Goal: Task Accomplishment & Management: Complete application form

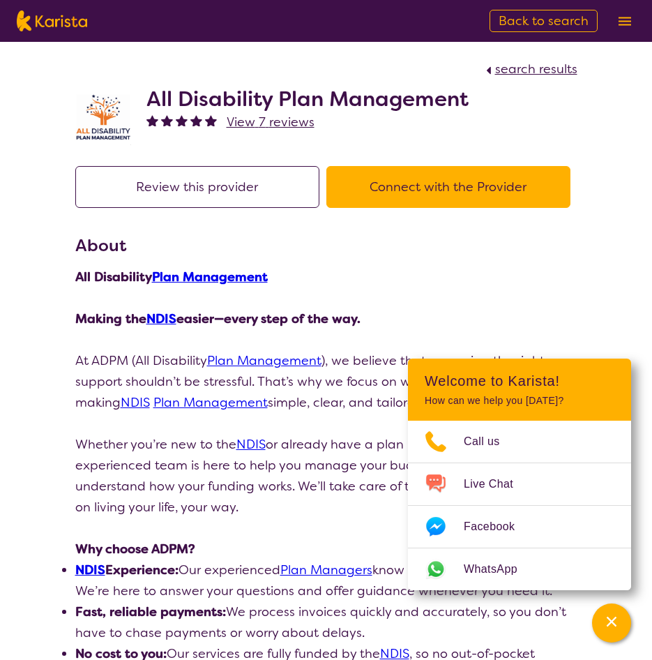
click at [375, 258] on section "About All Disability Plan Management Making the NDIS easier—every step of the w…" at bounding box center [326, 522] width 502 height 578
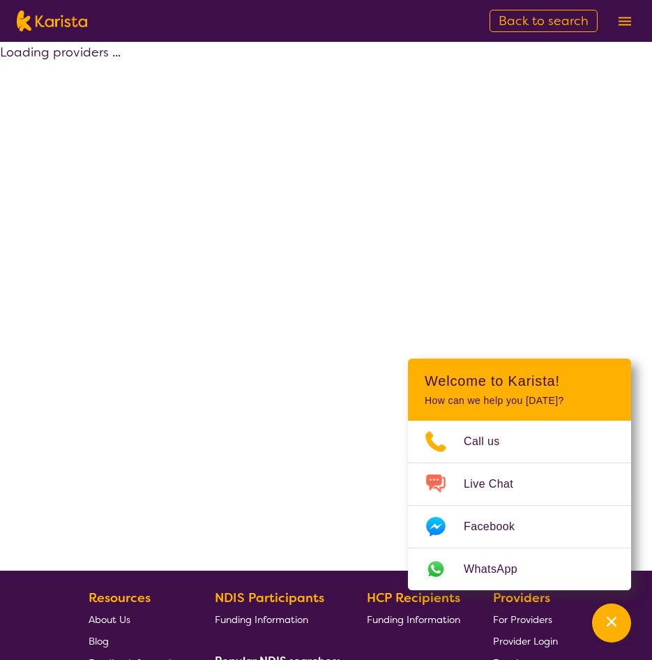
scroll to position [209, 0]
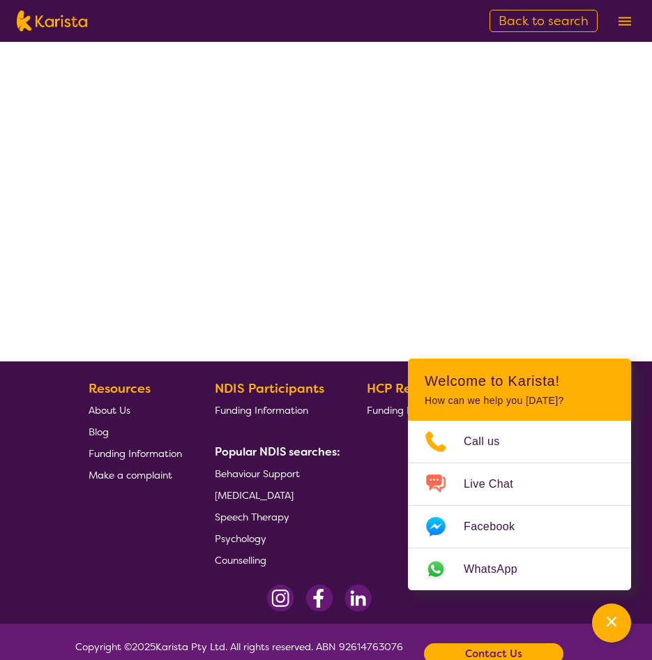
select select "by_score"
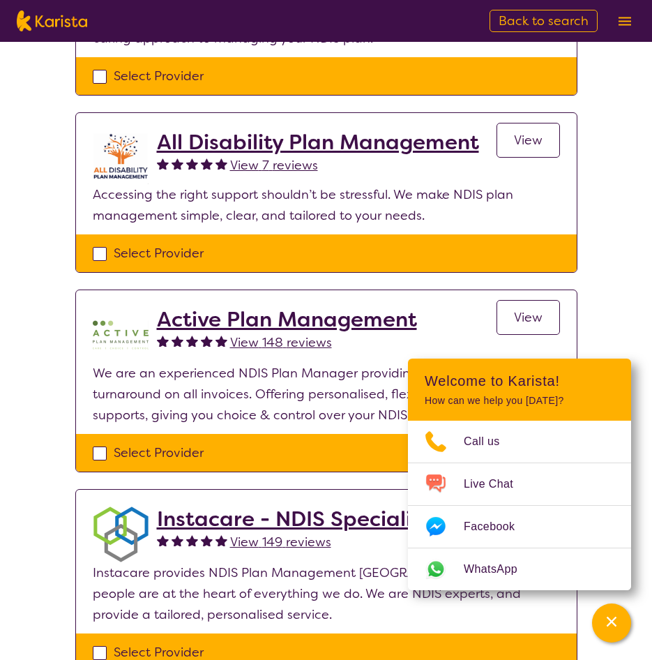
scroll to position [349, 0]
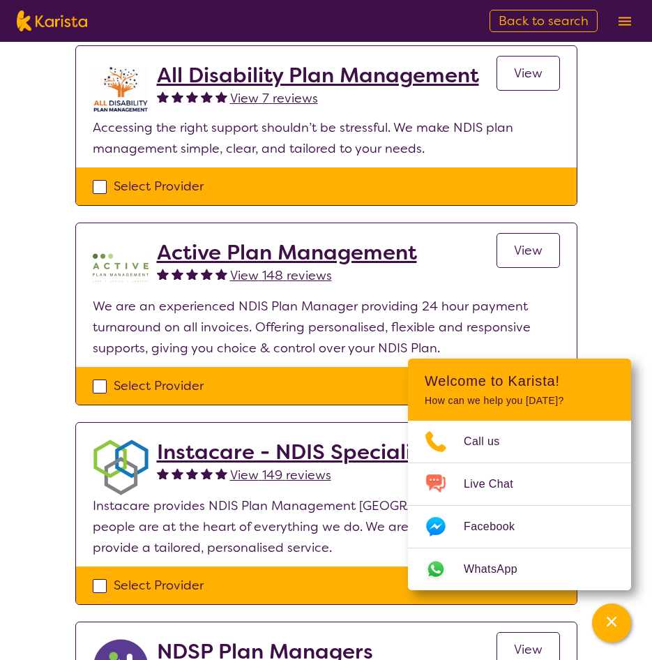
click at [310, 252] on h2 "Active Plan Management" at bounding box center [287, 252] width 260 height 25
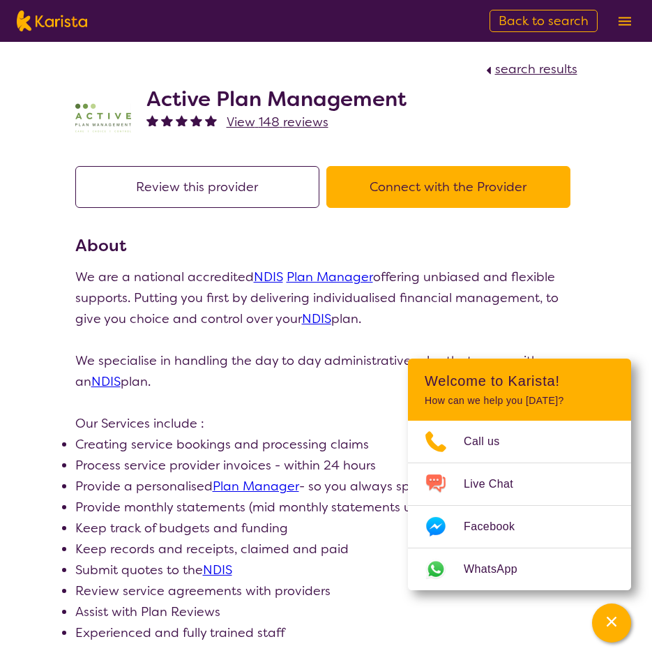
click at [495, 276] on p "We are a national accredited NDIS Plan Manager offering unbiased and flexible s…" at bounding box center [326, 298] width 502 height 63
click at [435, 193] on button "Connect with the Provider" at bounding box center [449, 187] width 244 height 42
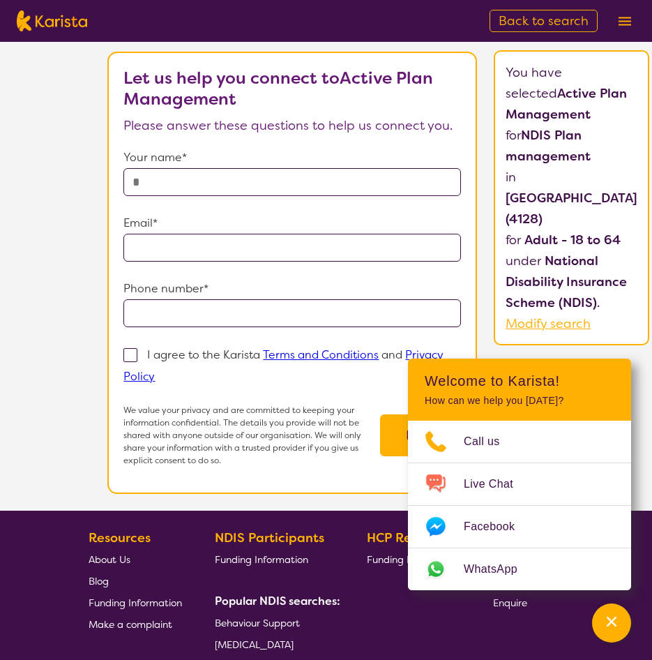
scroll to position [66, 0]
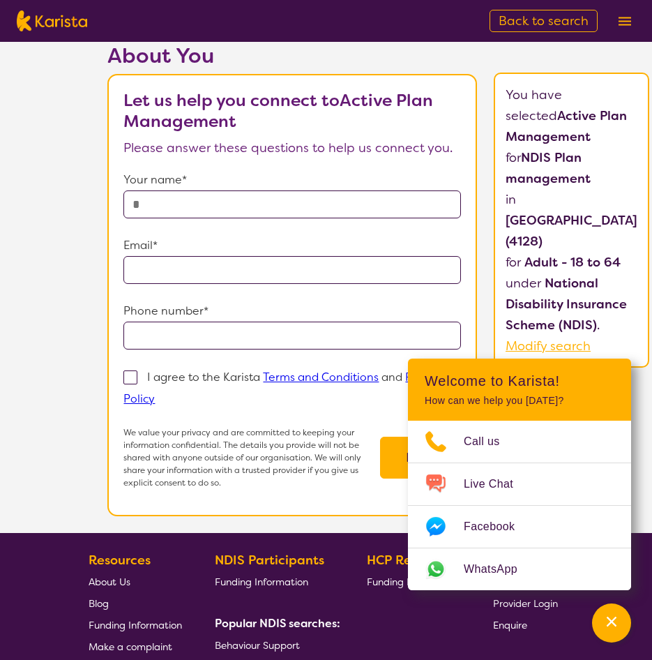
click at [220, 207] on input "text" at bounding box center [292, 204] width 338 height 28
type input "**********"
click at [170, 271] on input "email" at bounding box center [292, 270] width 338 height 28
type input "**********"
click at [193, 335] on input "tel" at bounding box center [292, 336] width 338 height 28
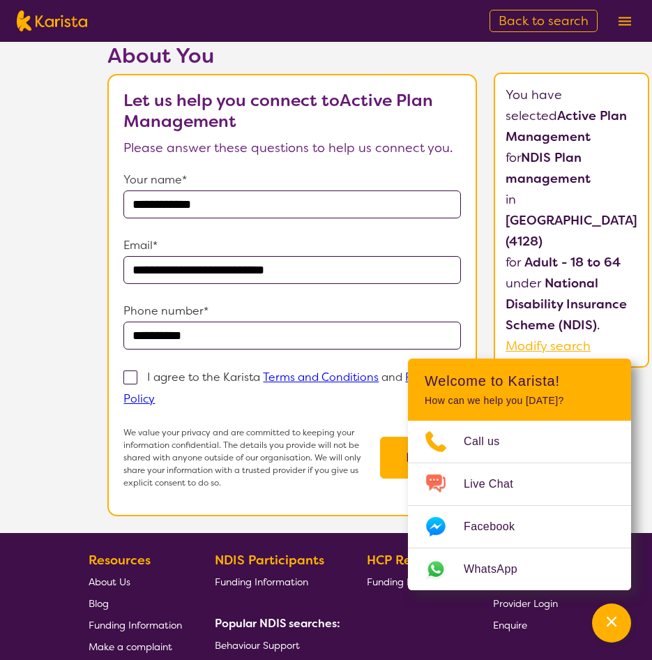
type input "**********"
click at [154, 381] on label "I agree to the Karista Terms and Conditions and Privacy Policy" at bounding box center [283, 387] width 320 height 38
click at [155, 394] on input "I agree to the Karista Terms and Conditions and Privacy Policy" at bounding box center [159, 398] width 9 height 9
checkbox input "true"
click at [303, 416] on form "**********" at bounding box center [292, 330] width 338 height 320
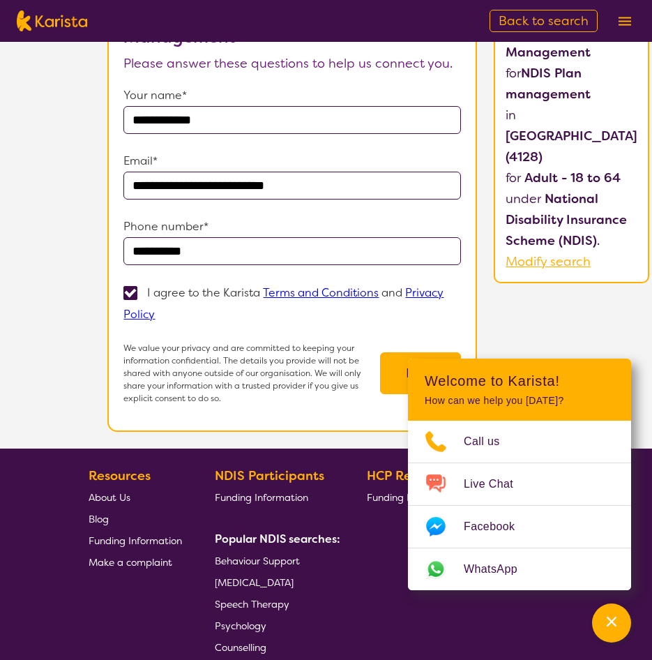
scroll to position [275, 0]
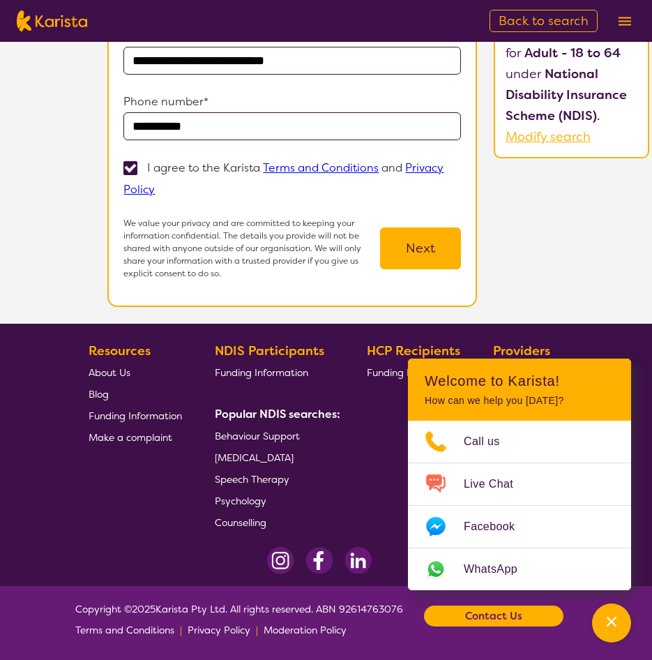
click at [418, 250] on button "Next" at bounding box center [420, 248] width 81 height 42
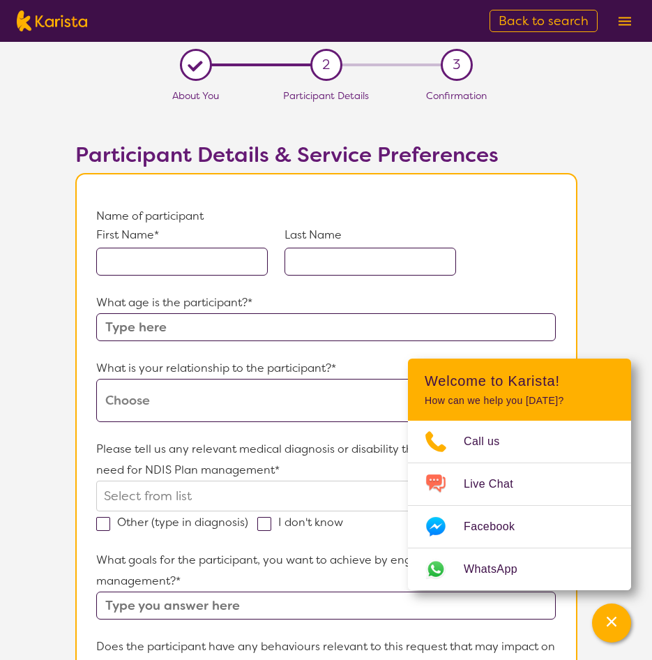
click at [621, 17] on img at bounding box center [625, 21] width 13 height 9
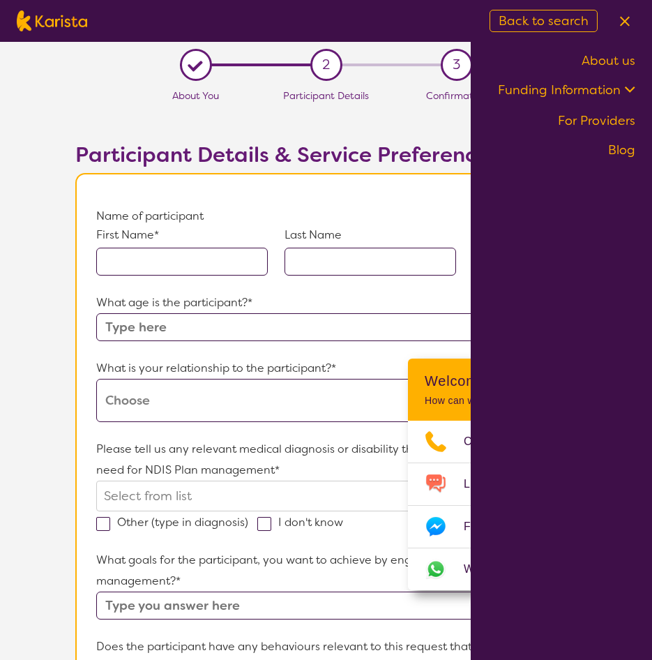
click at [600, 120] on link "For Providers" at bounding box center [596, 120] width 77 height 17
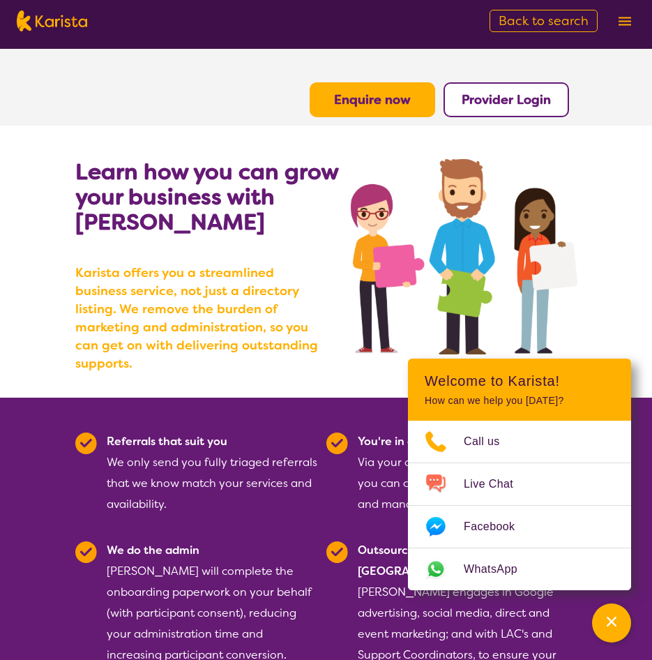
click at [375, 102] on b "Enquire now" at bounding box center [372, 99] width 77 height 17
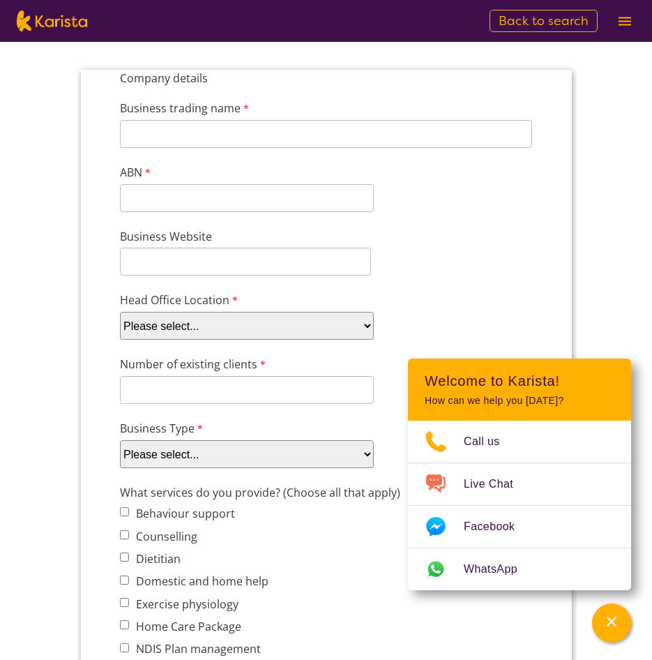
scroll to position [140, 0]
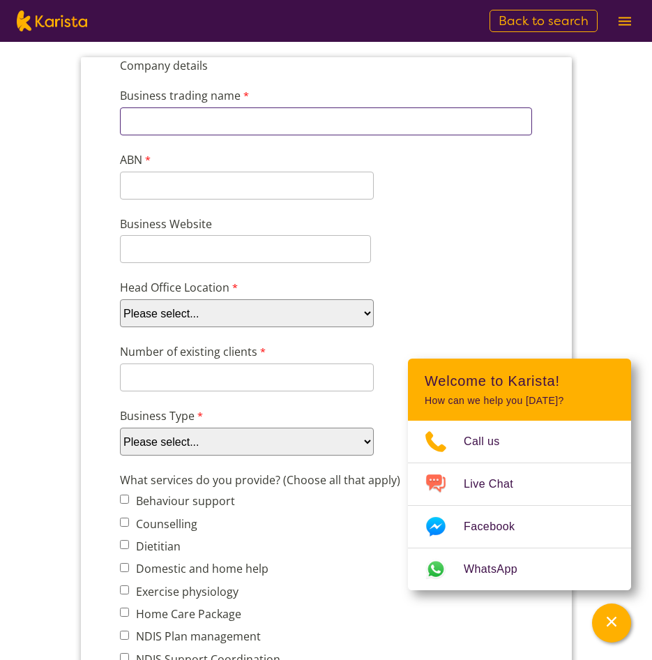
click at [182, 112] on input "Business trading name" at bounding box center [325, 121] width 412 height 28
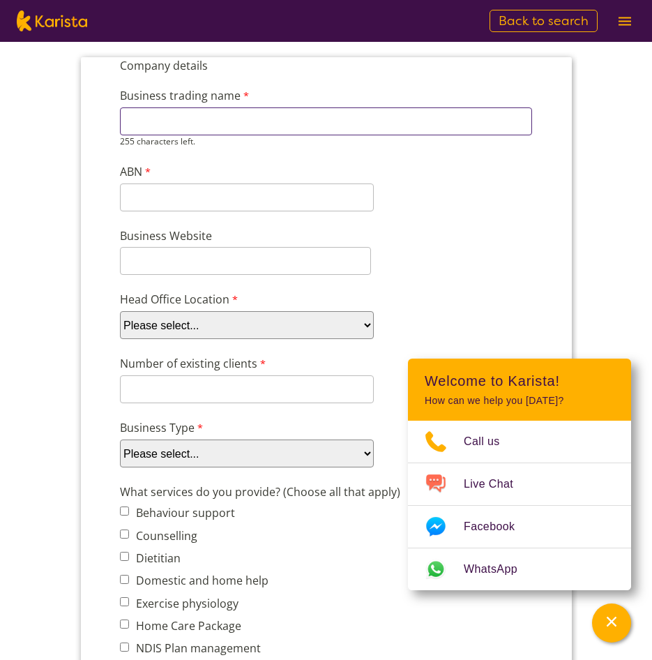
click at [167, 120] on input "Business trading name" at bounding box center [325, 121] width 412 height 28
paste input "Mind and Mobility Care Pty Ltd"
type input "Mind and Mobility Care Pty Ltd"
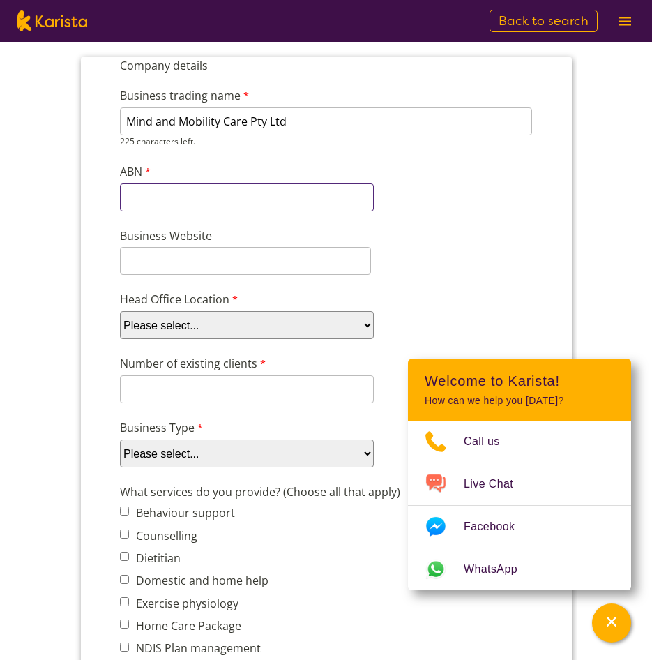
click at [151, 204] on div "11 characters left." at bounding box center [246, 197] width 254 height 28
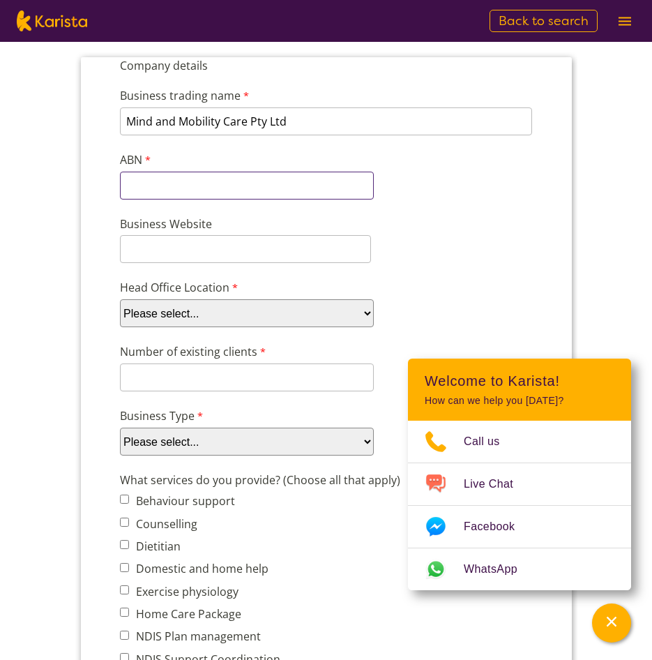
click at [148, 188] on input "ABN" at bounding box center [246, 186] width 254 height 28
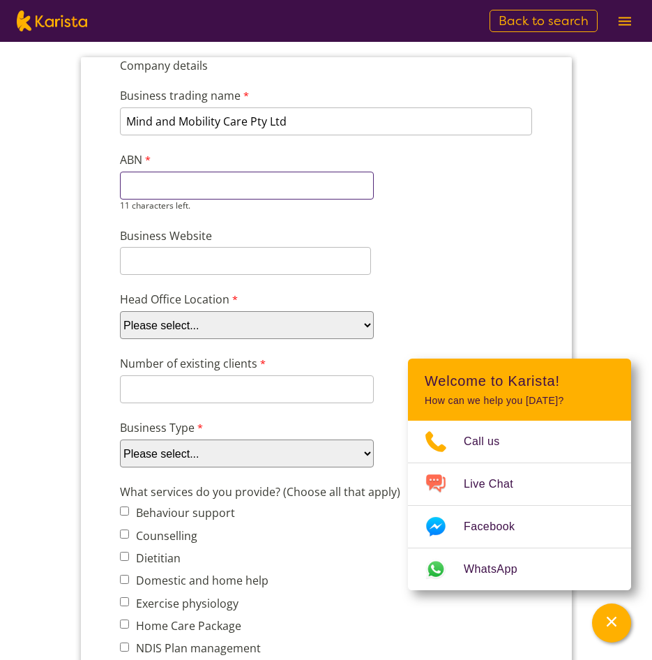
paste input "32 645 723"
click at [140, 187] on input "32 645 723" at bounding box center [246, 186] width 254 height 28
click at [160, 189] on input "32645 723" at bounding box center [246, 186] width 254 height 28
click at [181, 186] on input "32645723" at bounding box center [246, 186] width 254 height 28
type input "32645723842"
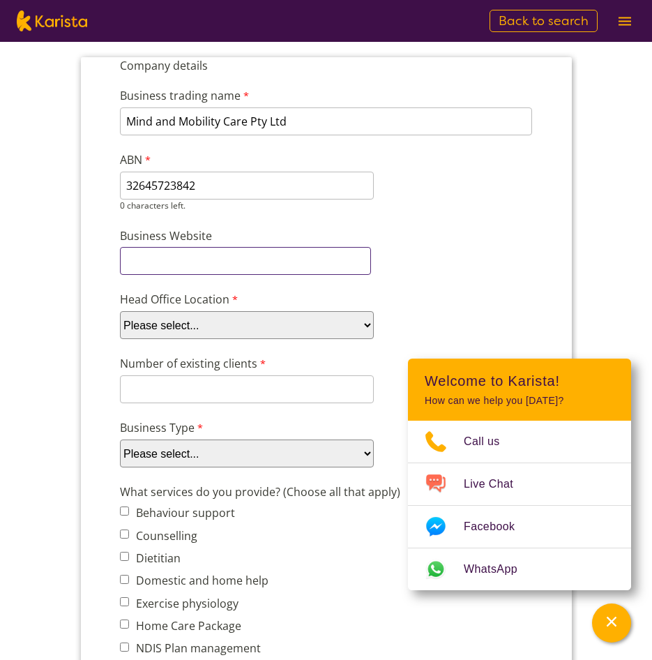
click at [149, 259] on input "Business Website" at bounding box center [244, 261] width 251 height 28
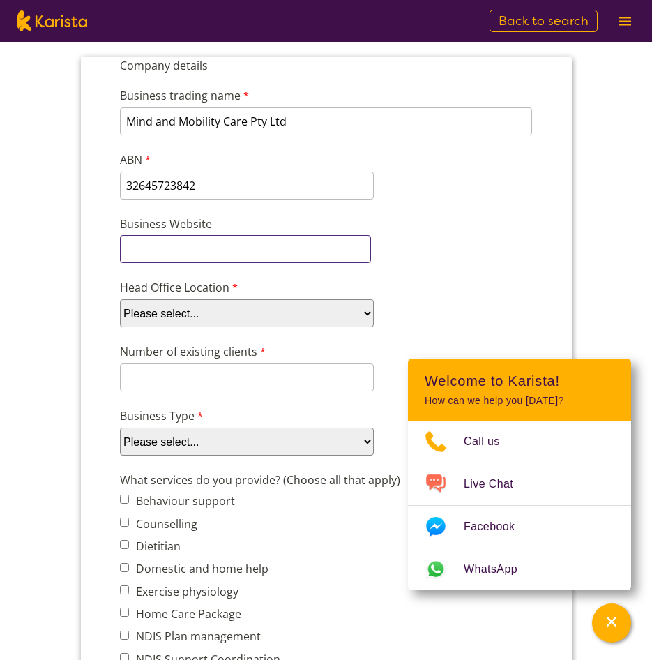
paste input "https://mindmobilitycare.com.au/"
type input "https://mindmobilitycare.com.au/"
click at [160, 314] on select "Please select... ACT NSW NT QLD SA TAS VIC WA" at bounding box center [246, 313] width 254 height 28
select select "tfa_97"
click at [119, 299] on select "Please select... ACT NSW NT QLD SA TAS VIC WA" at bounding box center [246, 313] width 254 height 28
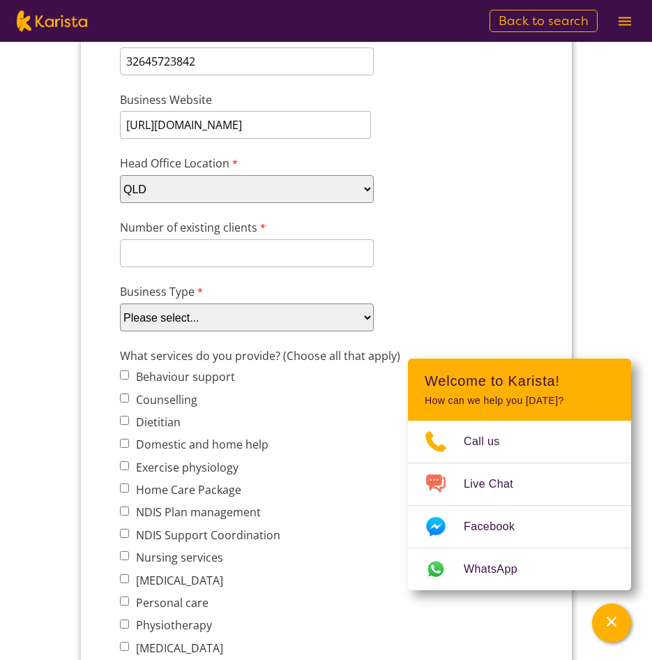
scroll to position [279, 0]
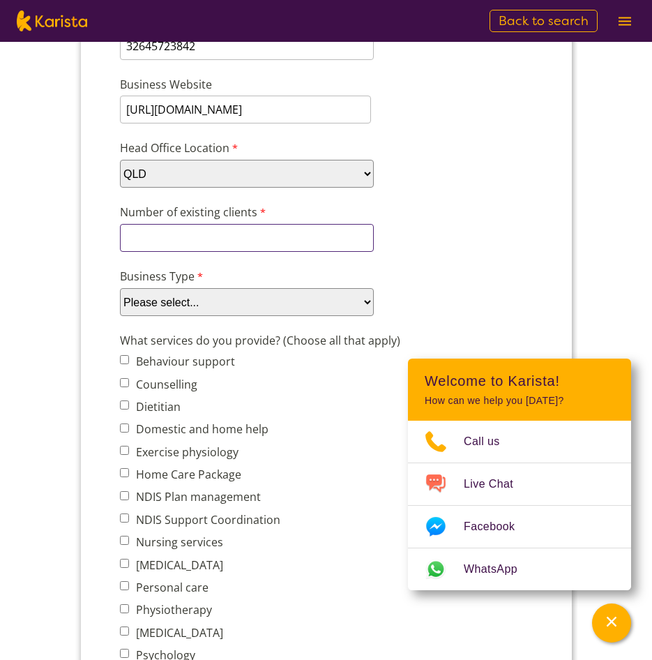
click at [192, 240] on input "Number of existing clients" at bounding box center [246, 238] width 254 height 28
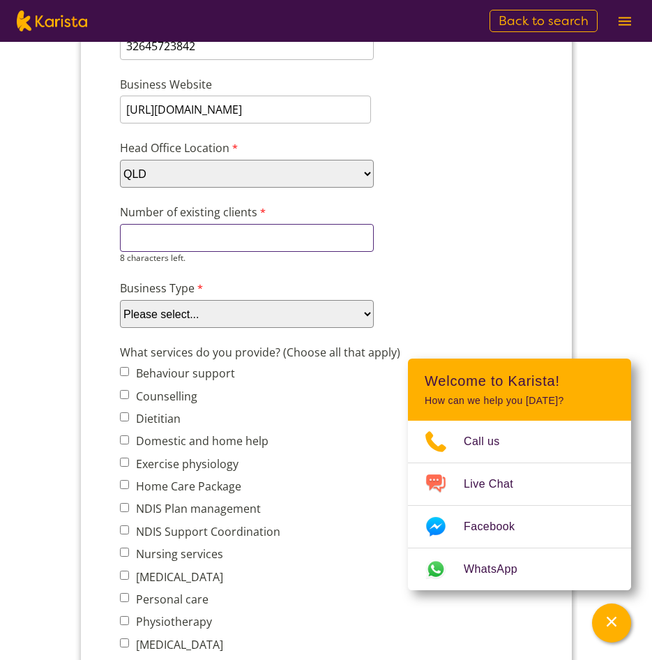
click at [191, 235] on input "Number of existing clients" at bounding box center [246, 238] width 254 height 28
type input "9"
click at [214, 264] on div "Company details Business trading name Mind and Mobility Care Pty Ltd 225 charac…" at bounding box center [326, 580] width 424 height 1325
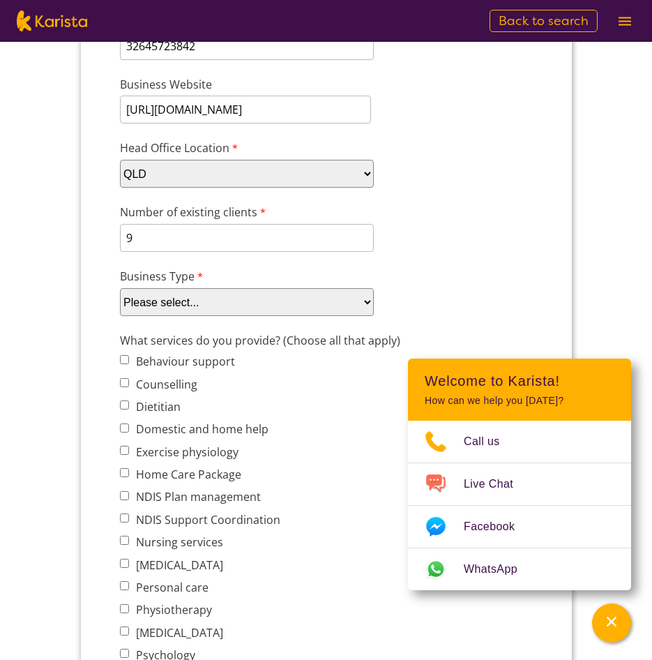
click at [175, 306] on select "Please select... Company Individual/Sole Trader Other (please specify)" at bounding box center [246, 302] width 254 height 28
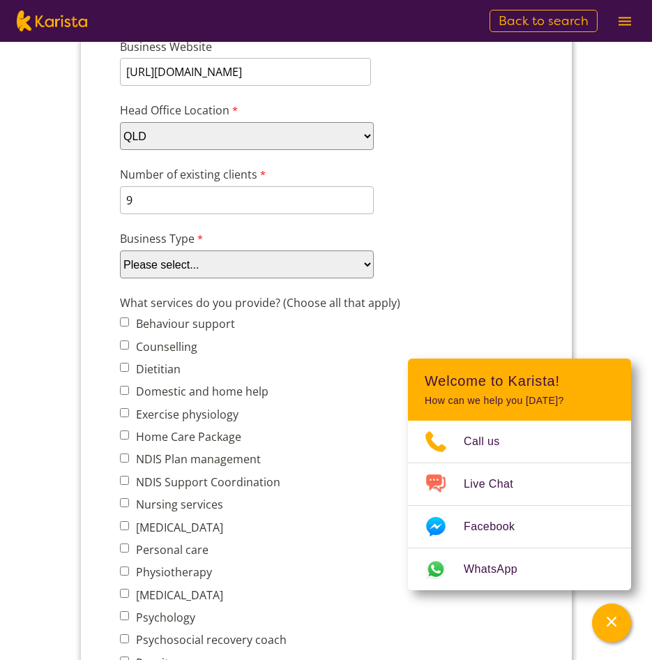
scroll to position [349, 0]
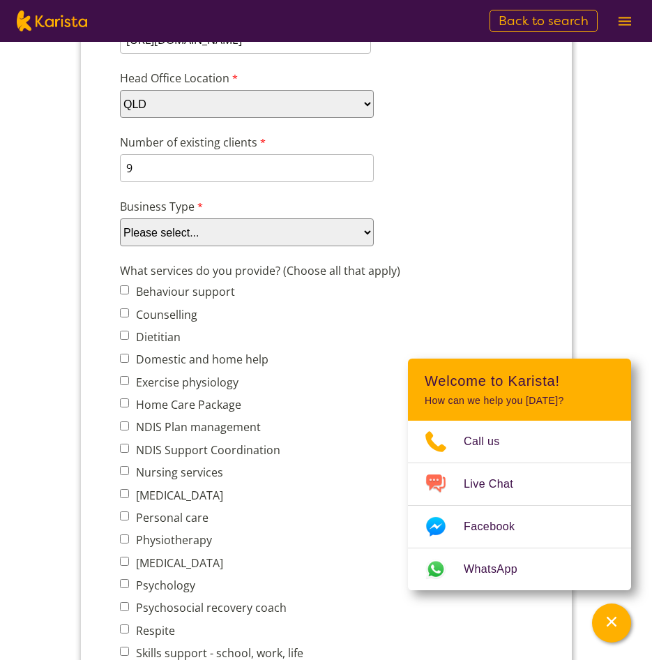
click at [185, 234] on select "Please select... Company Individual/Sole Trader Other (please specify)" at bounding box center [246, 232] width 254 height 28
select select "tfa_87"
click at [119, 246] on select "Please select... Company Individual/Sole Trader Other (please specify)" at bounding box center [246, 232] width 254 height 28
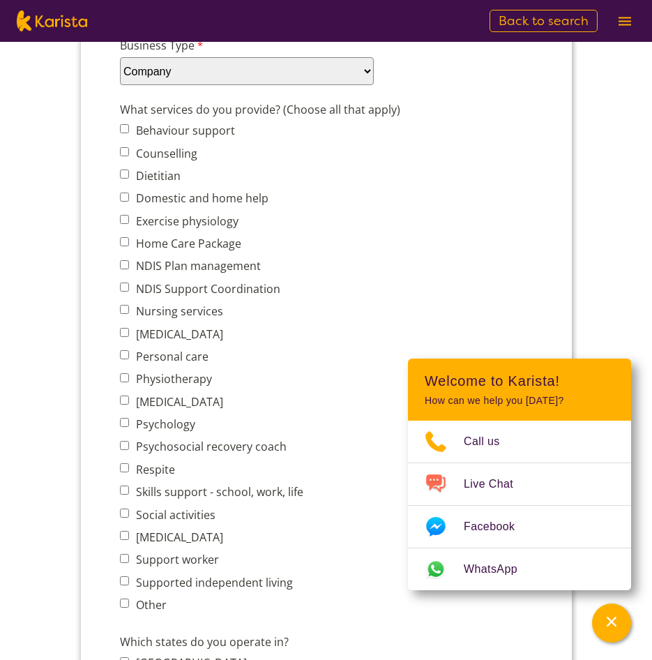
scroll to position [558, 0]
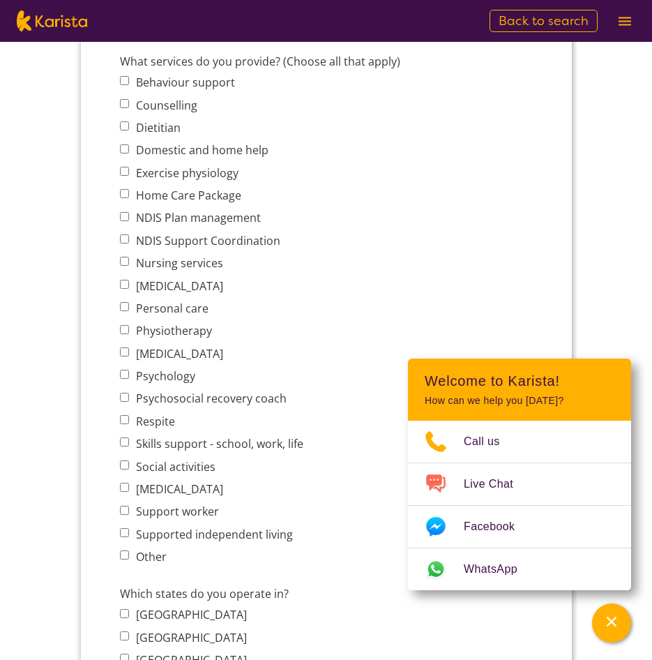
click at [291, 266] on span "Nursing services" at bounding box center [215, 263] width 192 height 20
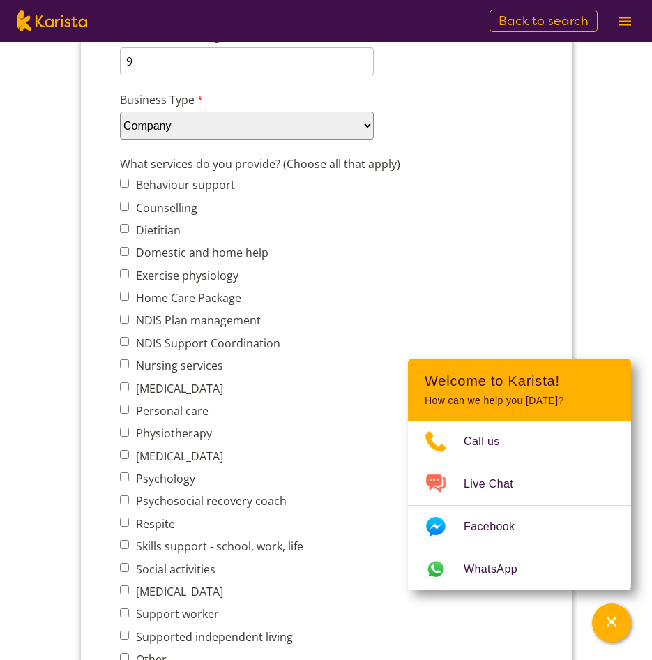
scroll to position [488, 0]
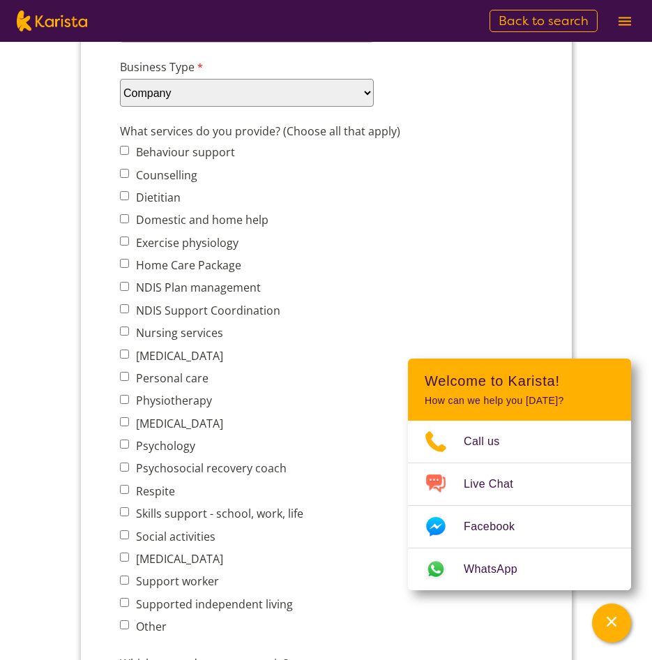
click at [126, 218] on input "Domestic and home help" at bounding box center [123, 218] width 9 height 9
checkbox input "true"
click at [121, 330] on input "Nursing services" at bounding box center [123, 331] width 9 height 9
checkbox input "true"
click at [123, 357] on input "[MEDICAL_DATA]" at bounding box center [123, 354] width 9 height 9
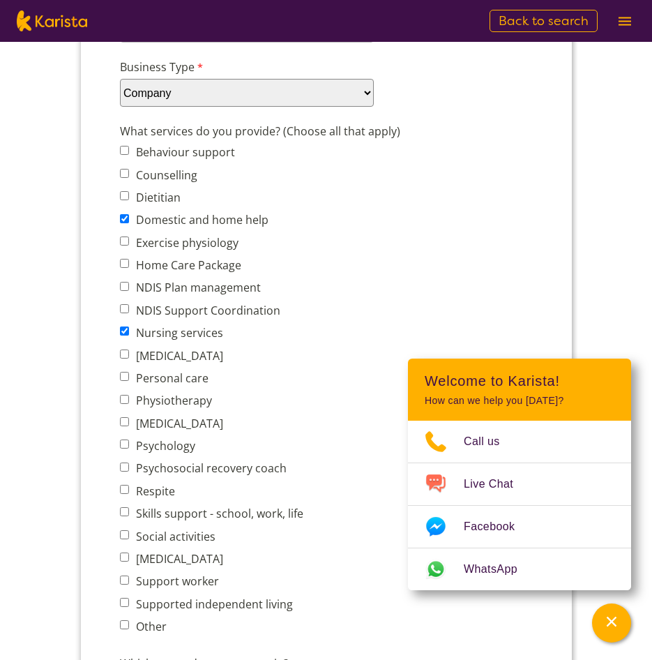
checkbox input "true"
click at [124, 375] on input "Personal care" at bounding box center [123, 376] width 9 height 9
checkbox input "true"
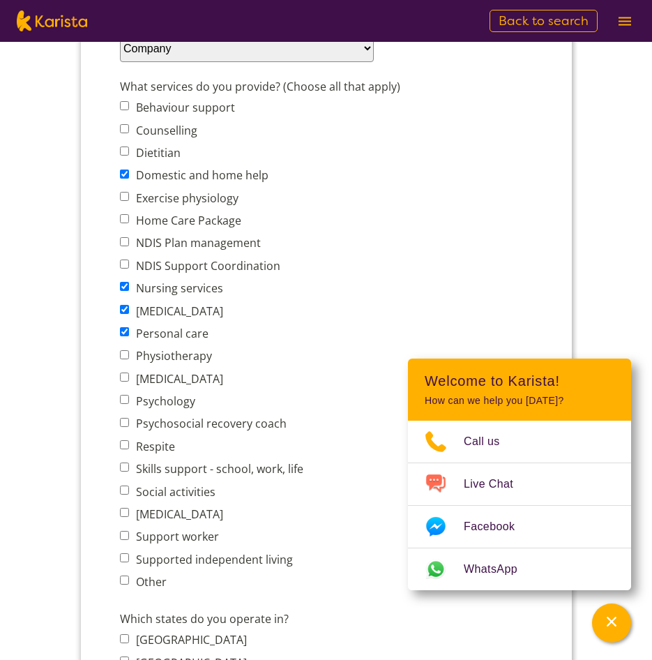
scroll to position [558, 0]
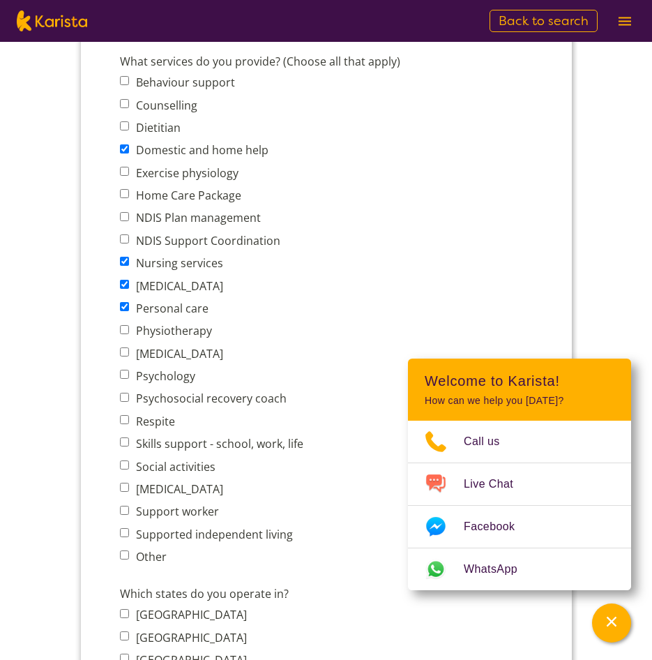
click at [123, 420] on input "Respite" at bounding box center [123, 419] width 9 height 9
checkbox input "true"
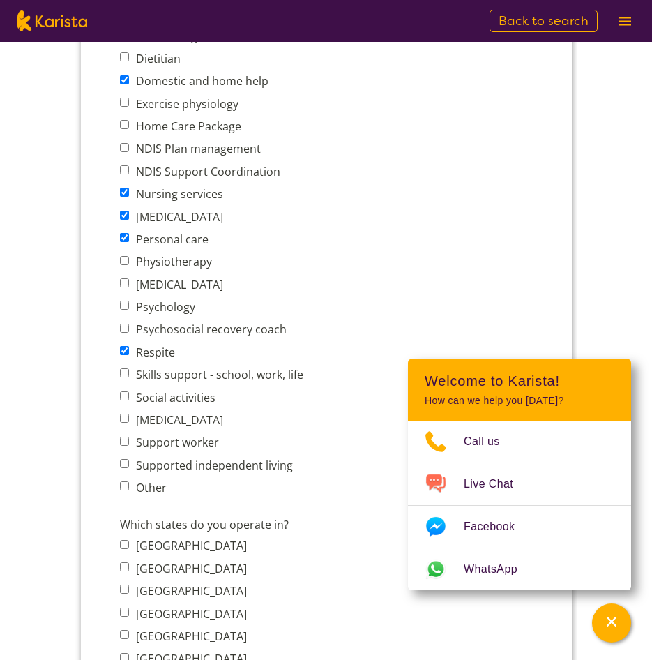
scroll to position [628, 0]
click at [126, 371] on input "Skills support - school, work, life" at bounding box center [123, 372] width 9 height 9
checkbox input "true"
click at [123, 392] on input "Social activities" at bounding box center [123, 395] width 9 height 9
checkbox input "true"
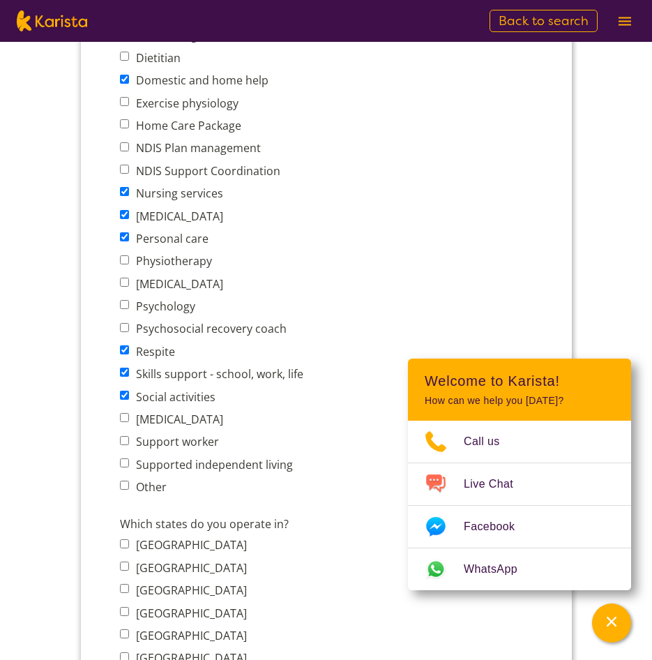
click at [126, 441] on input "Support worker" at bounding box center [123, 440] width 9 height 9
checkbox input "true"
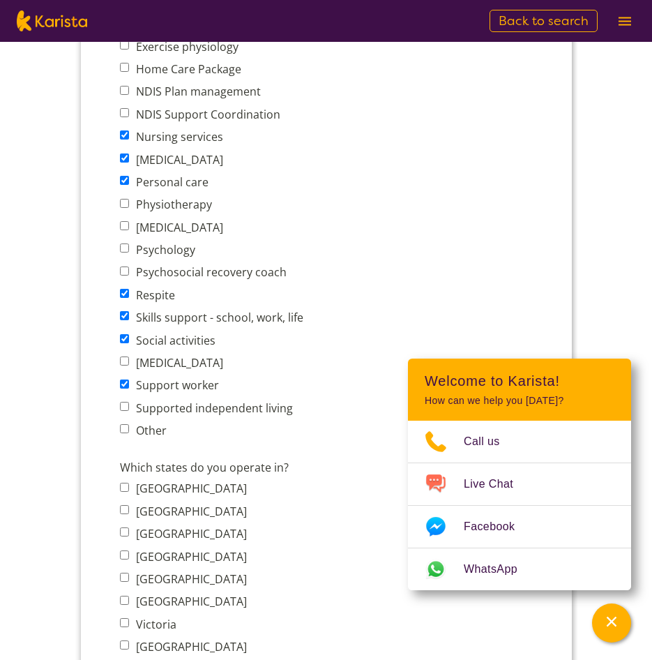
scroll to position [767, 0]
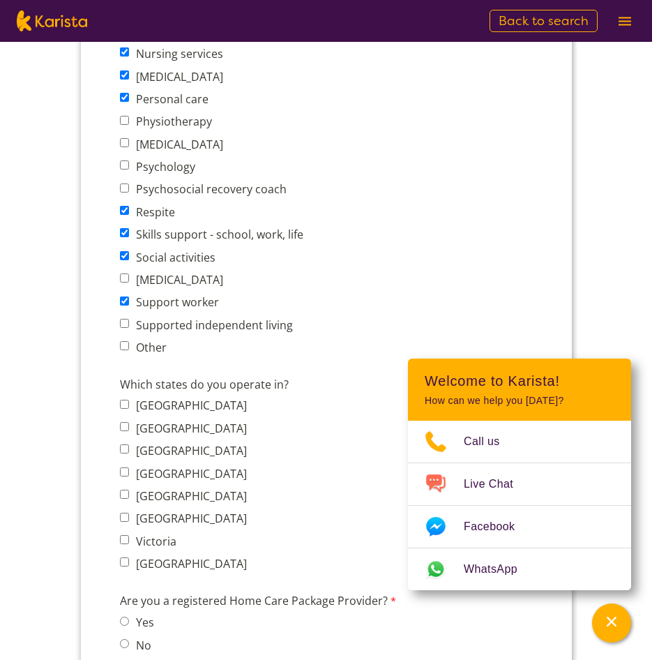
click at [123, 323] on input "Supported independent living" at bounding box center [123, 323] width 9 height 9
checkbox input "true"
click at [124, 471] on input "Queensland" at bounding box center [123, 471] width 9 height 9
checkbox input "true"
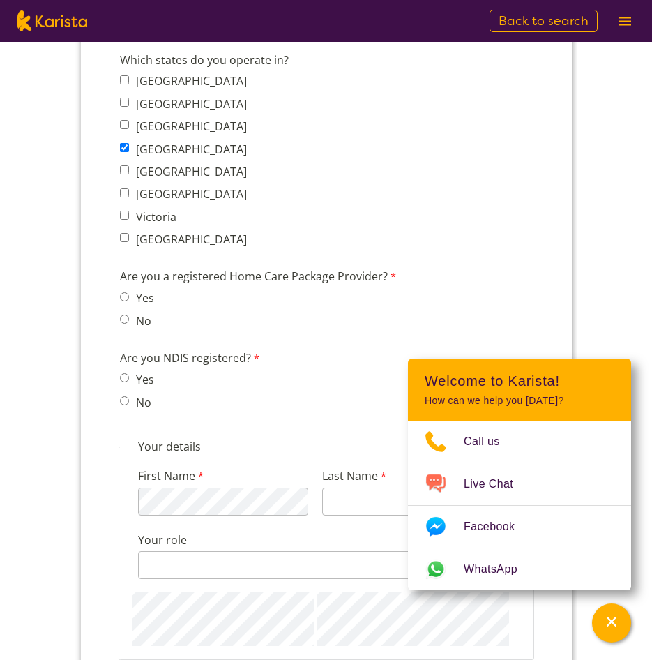
scroll to position [1116, 0]
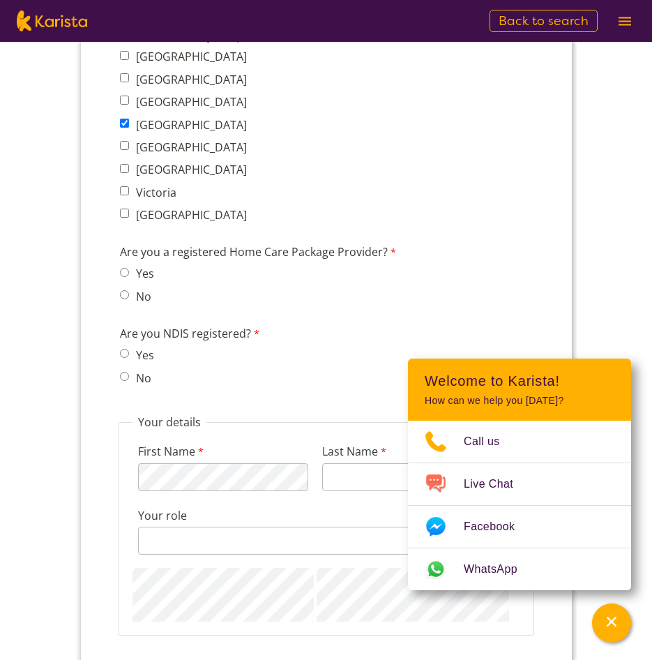
click at [123, 353] on input "Yes" at bounding box center [123, 353] width 9 height 9
radio input "true"
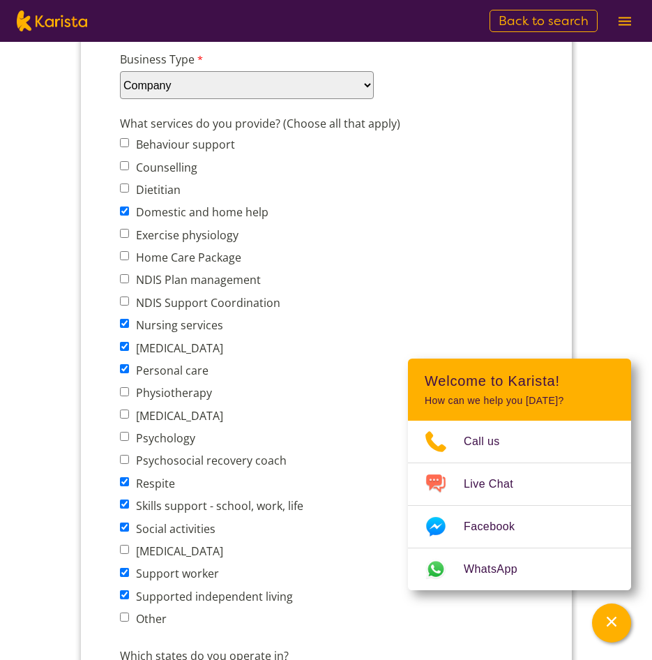
scroll to position [488, 0]
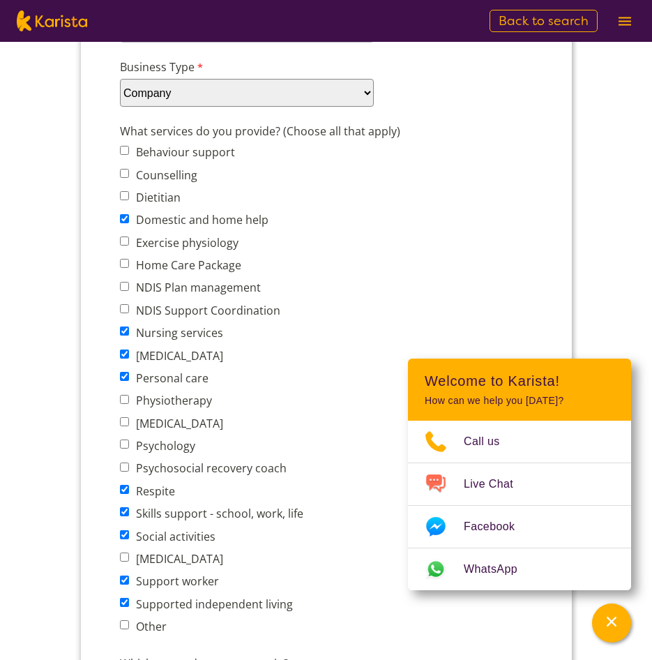
click at [123, 147] on input "Behaviour support" at bounding box center [123, 150] width 9 height 9
checkbox input "true"
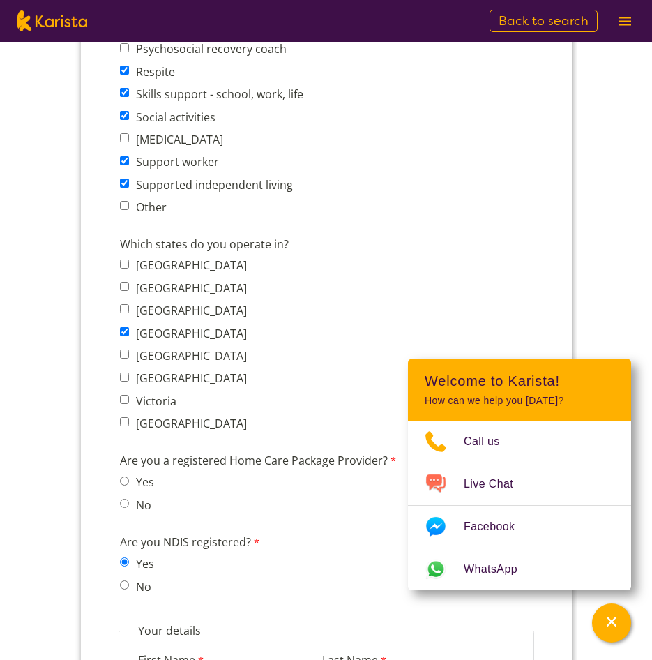
scroll to position [1326, 0]
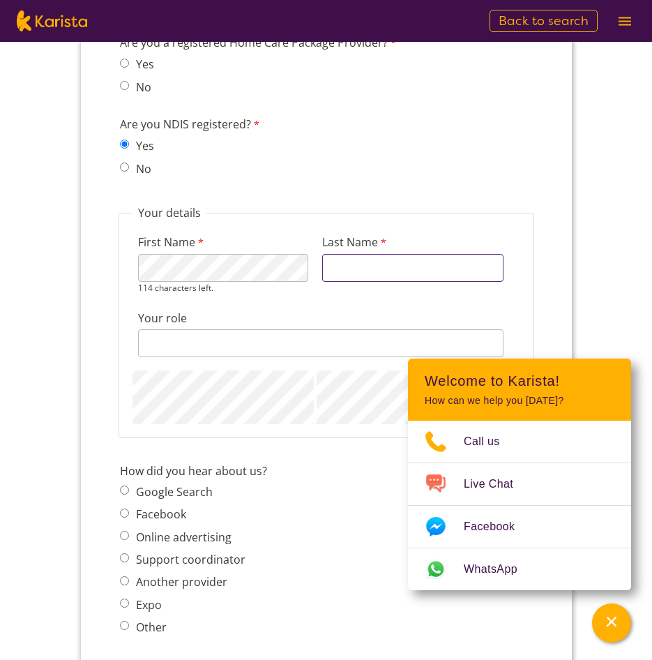
click at [347, 271] on input "Last Name" at bounding box center [412, 268] width 181 height 28
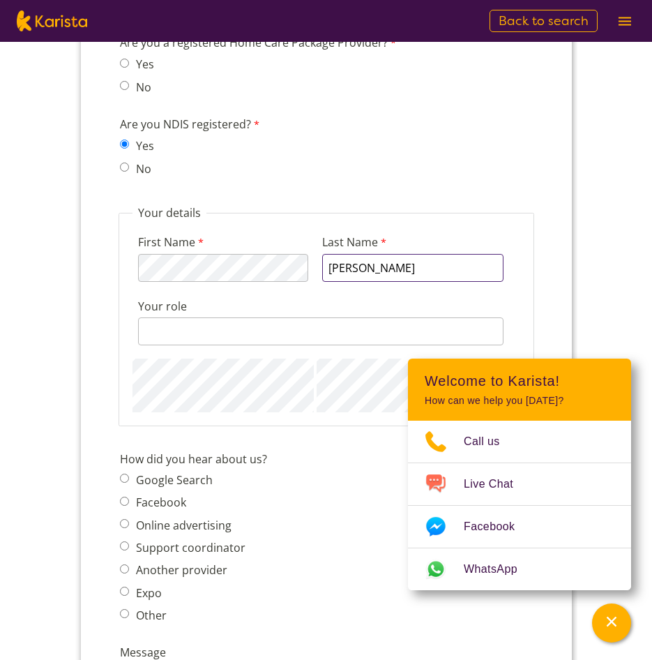
type input "Cupo"
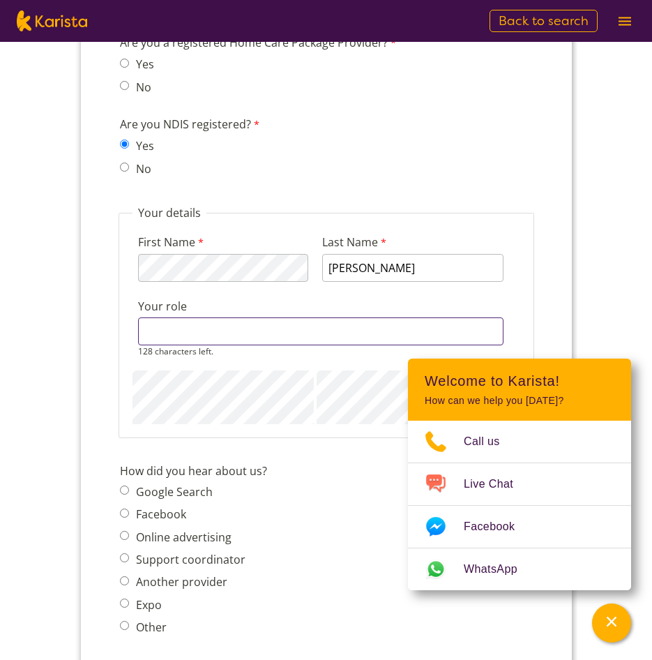
click at [209, 334] on input "Your role" at bounding box center [320, 331] width 366 height 28
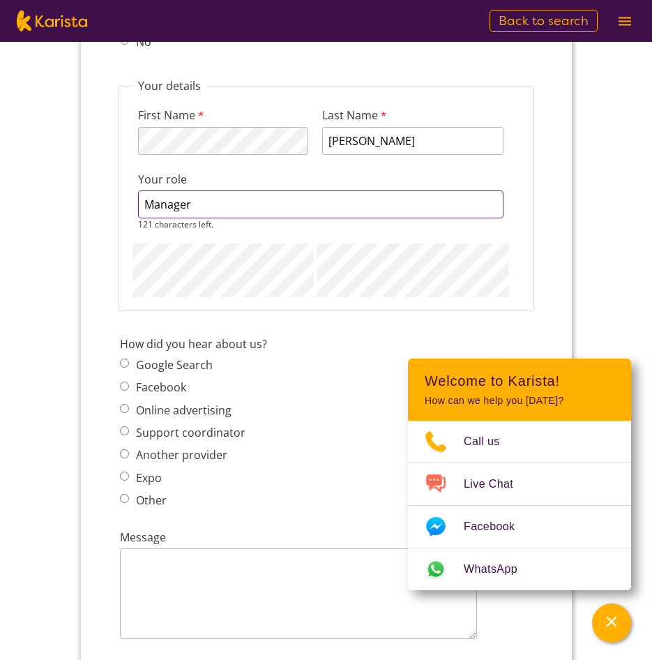
scroll to position [1465, 0]
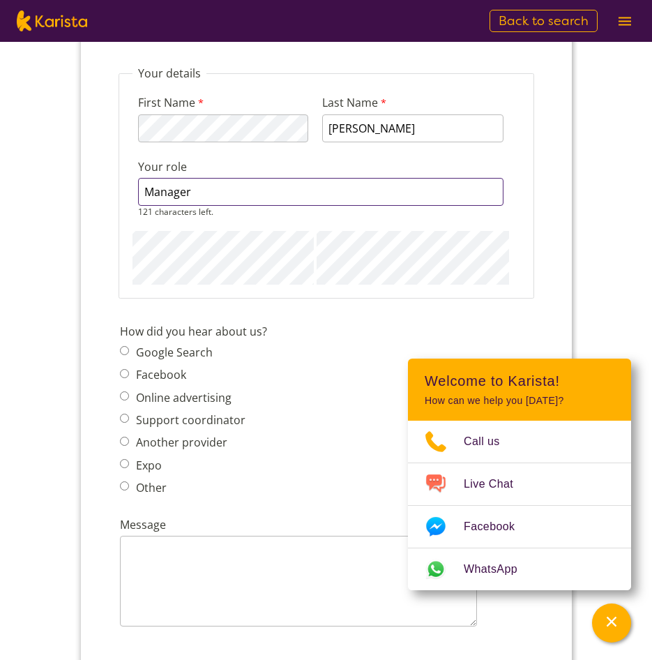
type input "Manager"
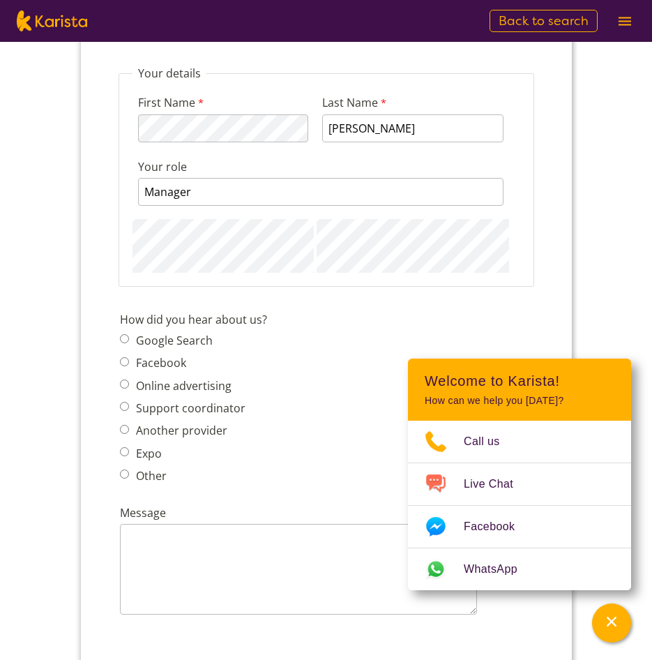
click at [125, 350] on span "Google Search" at bounding box center [186, 341] width 134 height 20
click at [121, 477] on input "Other" at bounding box center [123, 474] width 9 height 9
radio input "true"
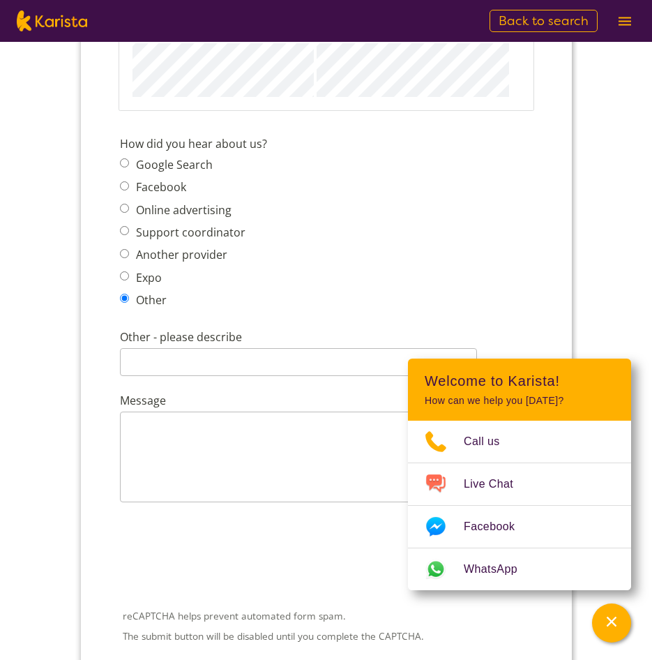
scroll to position [1675, 0]
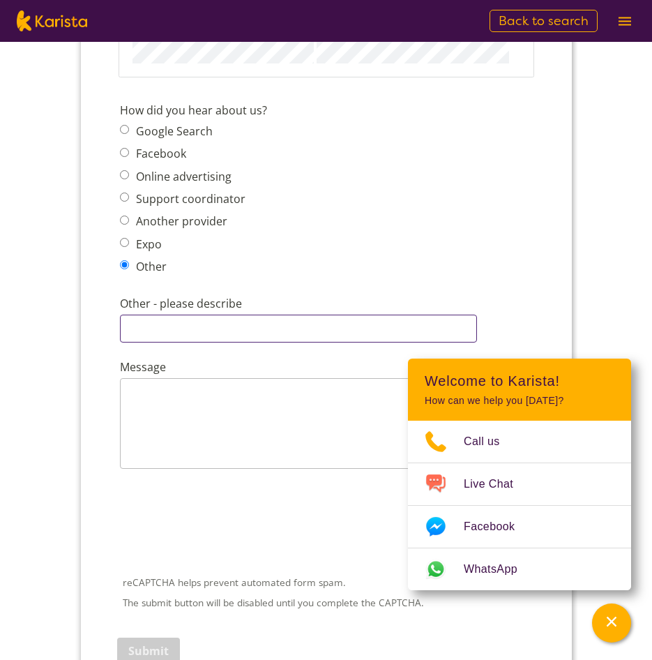
click at [148, 337] on input "Other - please describe" at bounding box center [297, 329] width 357 height 28
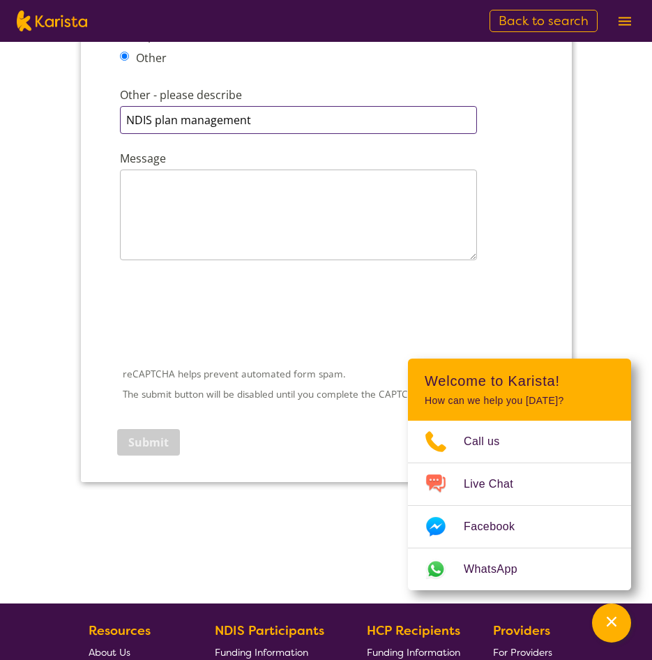
scroll to position [1884, 0]
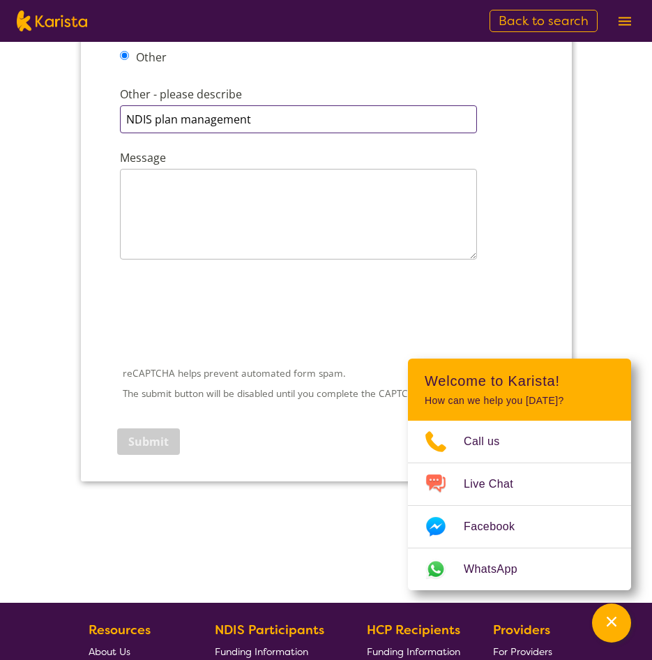
type input "NDIS plan management"
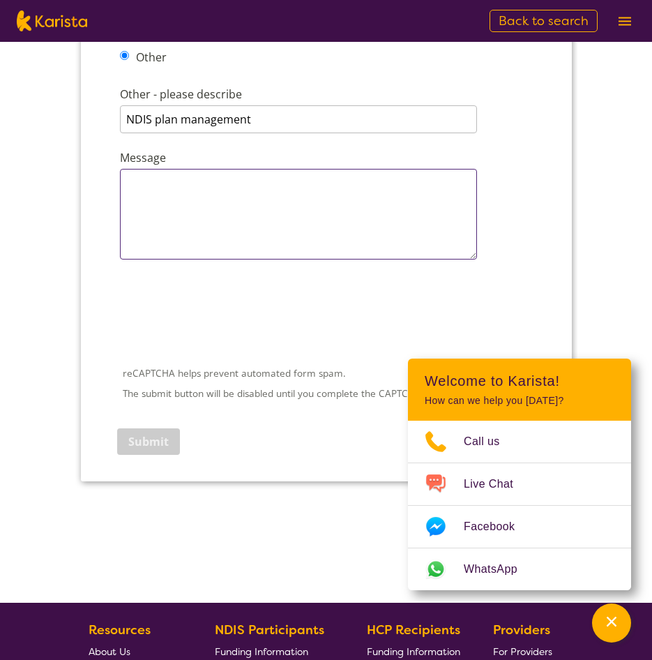
click at [189, 197] on textarea "Message" at bounding box center [297, 214] width 357 height 91
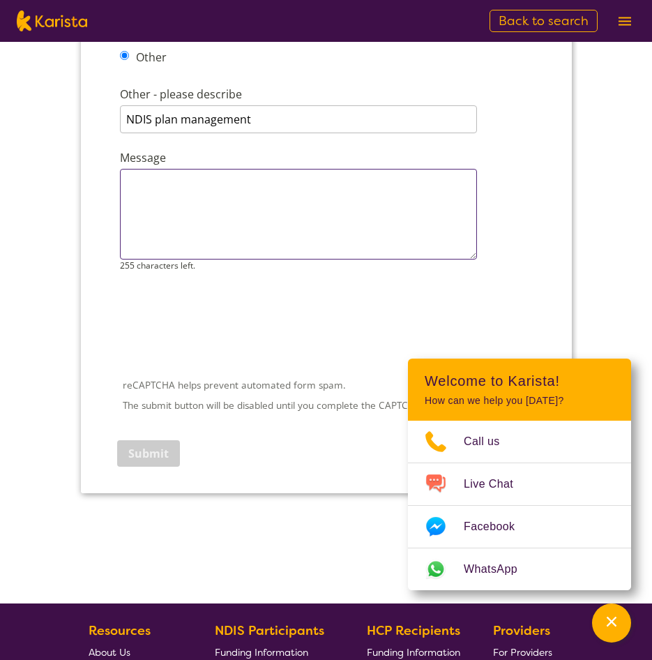
click at [140, 187] on textarea "Message" at bounding box center [297, 214] width 357 height 91
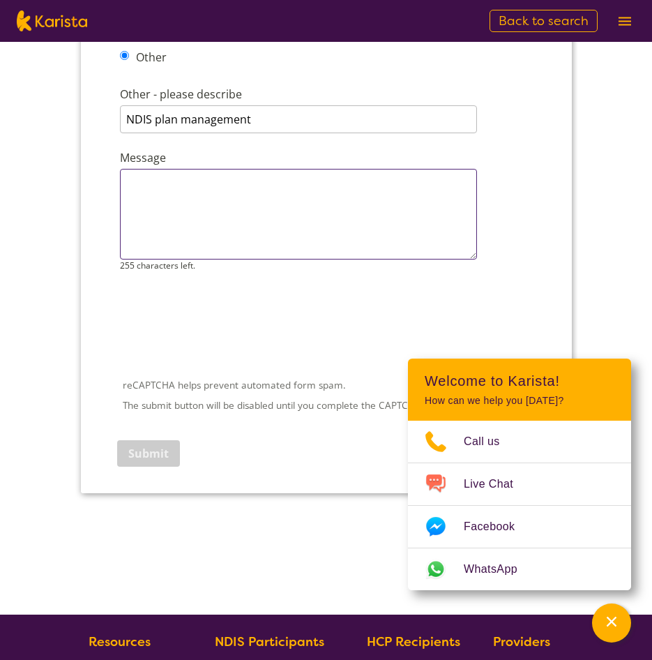
paste textarea "I’m Yvette from Mind and Mobility Care (MMcare), an NDIS-registered provider. W…"
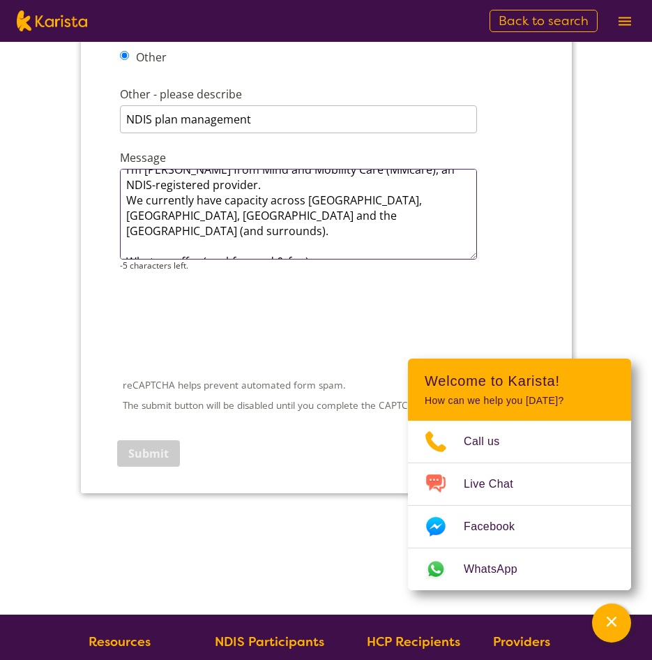
scroll to position [0, 0]
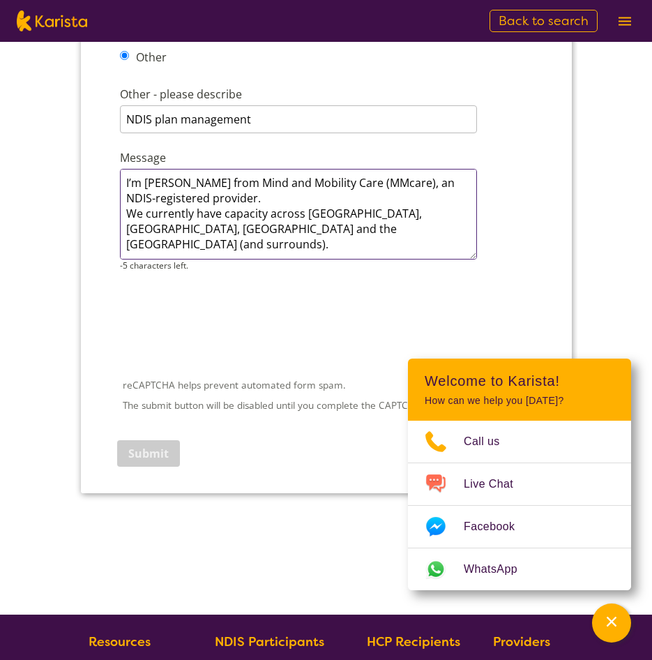
click at [125, 178] on textarea "I’m Yvette from Mind and Mobility Care (MMcare), an NDIS-registered provider. W…" at bounding box center [297, 214] width 357 height 91
click at [379, 179] on textarea "I’m Yvette from Mind and Mobility Care (MMcare), an NDIS-registered provider. W…" at bounding box center [297, 214] width 357 height 91
click at [126, 181] on textarea "I’m Yvette from Mind and Mobility Care, an NDIS-registered provider. We current…" at bounding box center [297, 214] width 357 height 91
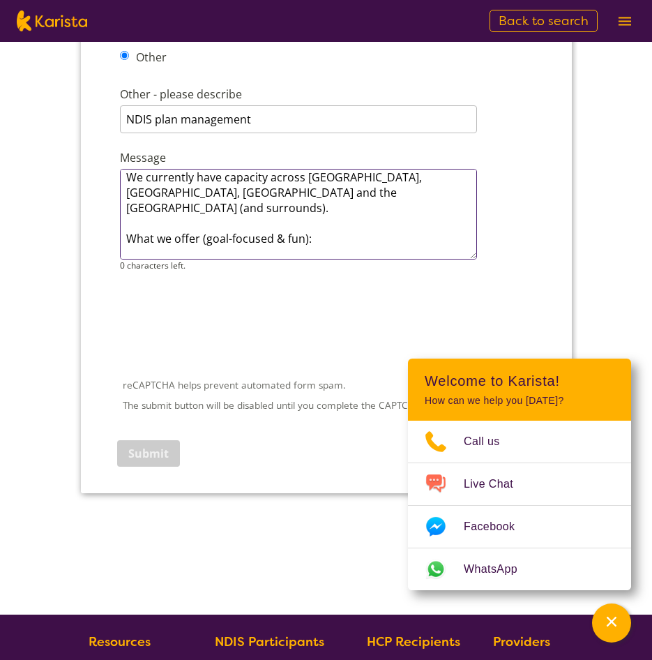
scroll to position [45, 0]
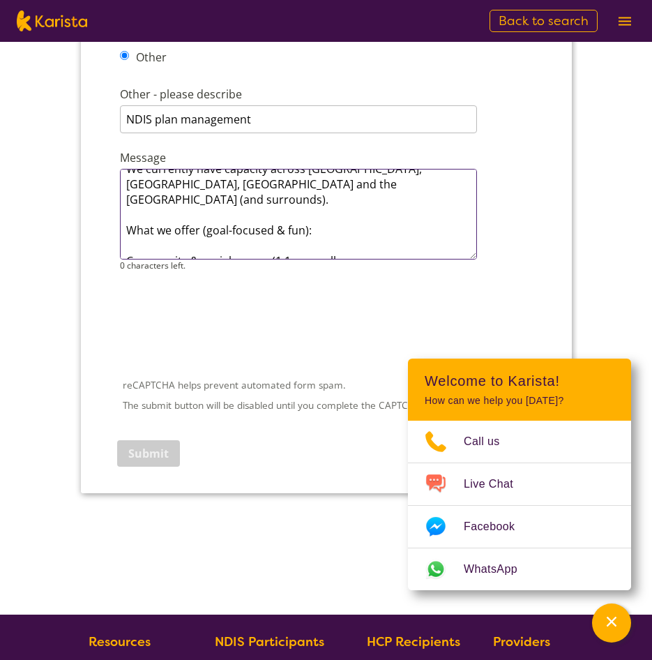
drag, startPoint x: 372, startPoint y: 244, endPoint x: 128, endPoint y: 207, distance: 247.0
click at [128, 207] on textarea "Hi, I’m Yvette from Mind and Mobility Care, an NDIS-registered provider. We cur…" at bounding box center [297, 214] width 357 height 91
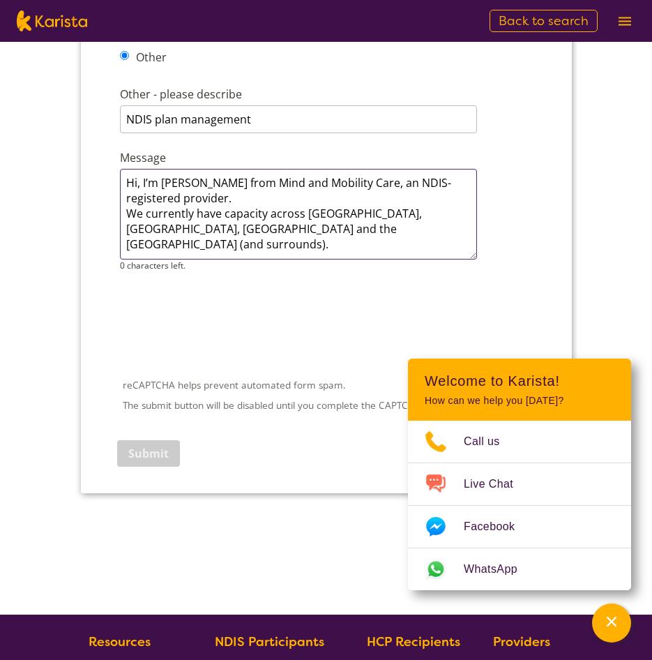
scroll to position [9, 0]
drag, startPoint x: 317, startPoint y: 216, endPoint x: 128, endPoint y: 211, distance: 189.8
click at [128, 211] on textarea "Hi, I’m Yvette from Mind and Mobility Care, an NDIS-registered provider. We cur…" at bounding box center [297, 214] width 357 height 91
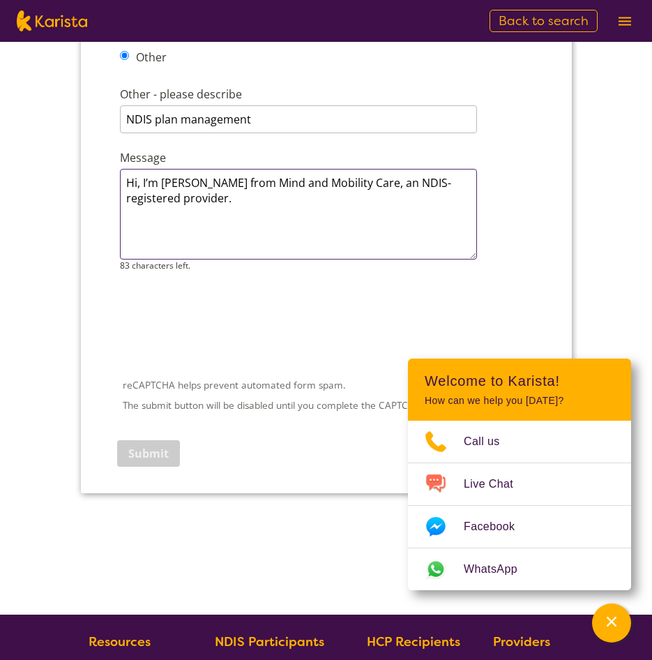
scroll to position [0, 0]
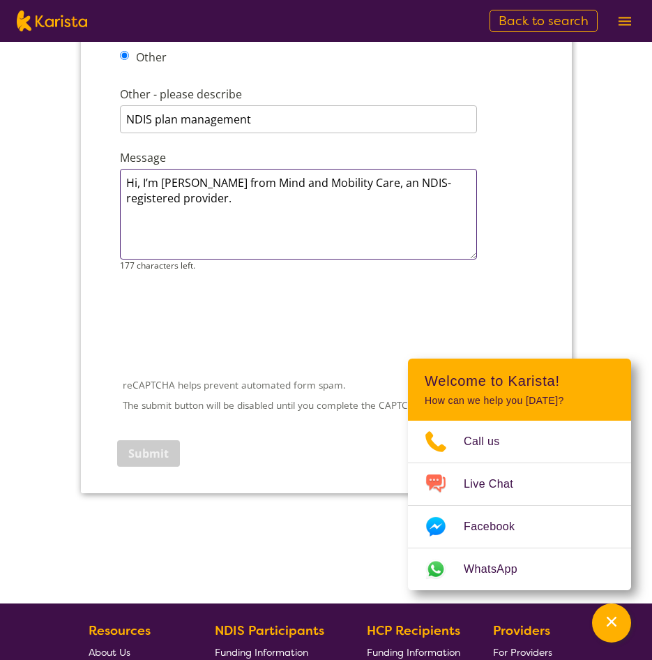
click at [185, 200] on textarea "Hi, I’m Yvette from Mind and Mobility Care, an NDIS-registered provider." at bounding box center [297, 214] width 357 height 91
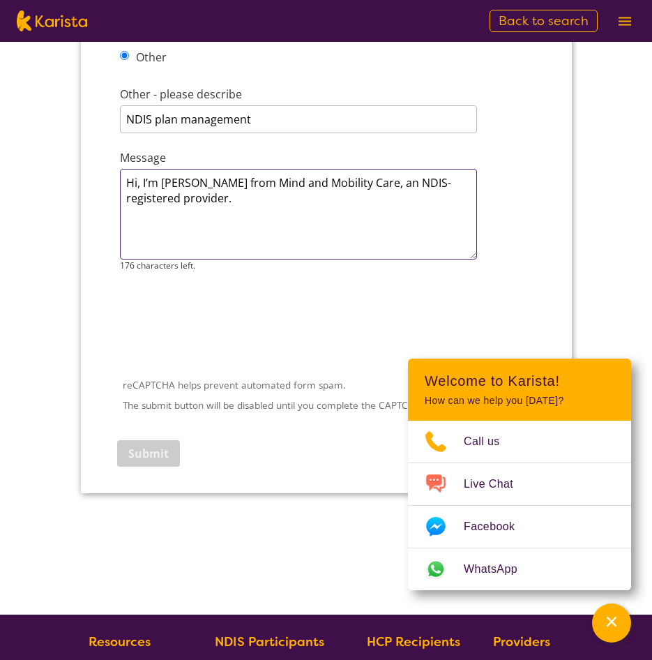
paste textarea "Our team is diverse and multilingual (Farsi, Arabic, Urdu, Hindi, Dari), and we…"
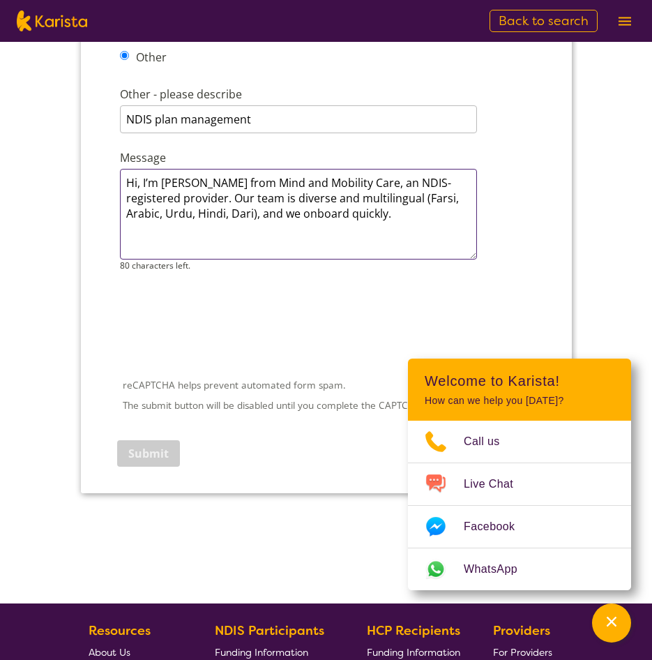
click at [364, 223] on textarea "Hi, I’m Yvette from Mind and Mobility Care, an NDIS-registered provider. Our te…" at bounding box center [297, 214] width 357 height 91
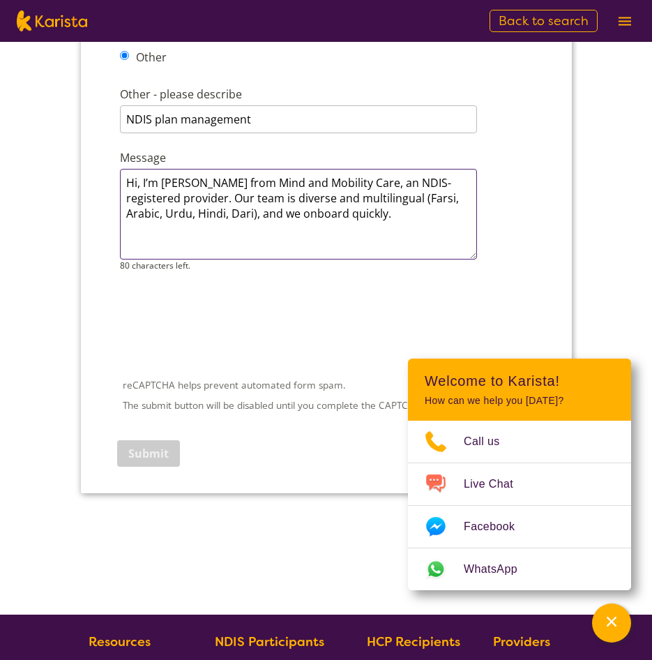
click at [368, 212] on textarea "Hi, I’m Yvette from Mind and Mobility Care, an NDIS-registered provider. Our te…" at bounding box center [297, 214] width 357 height 91
paste textarea "We collaborate closely with Support Coordinators and Plan Managers and don’t pr…"
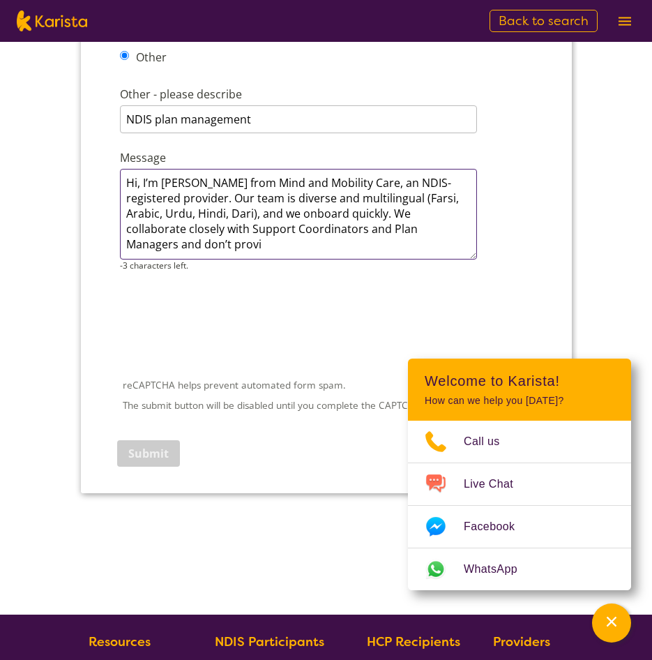
drag, startPoint x: 162, startPoint y: 229, endPoint x: 120, endPoint y: 231, distance: 41.9
click at [120, 231] on textarea "Hi, I’m Yvette from Mind and Mobility Care, an NDIS-registered provider. Our te…" at bounding box center [297, 214] width 357 height 91
click at [425, 226] on textarea "Hi, I’m Yvette from Mind and Mobility Care, an NDIS-registered provider. Our te…" at bounding box center [297, 214] width 357 height 91
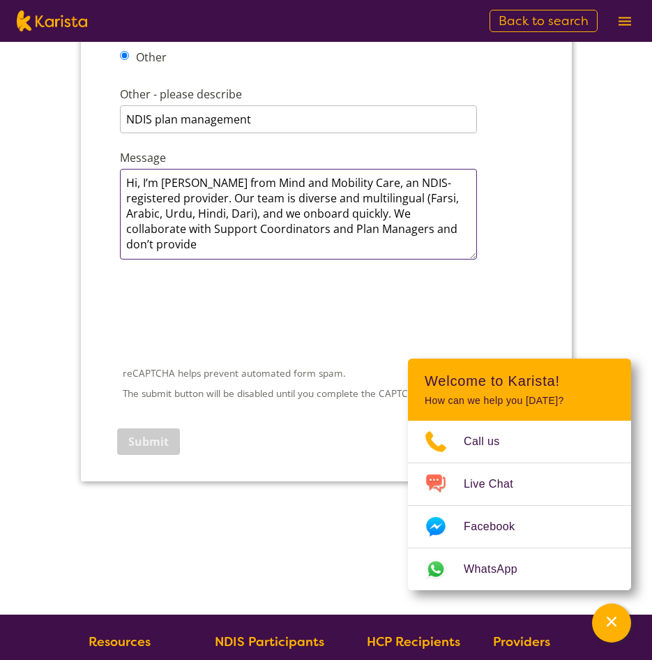
click at [440, 229] on textarea "Hi, I’m Yvette from Mind and Mobility Care, an NDIS-registered provider. Our te…" at bounding box center [297, 214] width 357 height 91
click at [439, 233] on textarea "Hi, I’m Yvette from Mind and Mobility Care, an NDIS-registered provider. Our te…" at bounding box center [297, 214] width 357 height 91
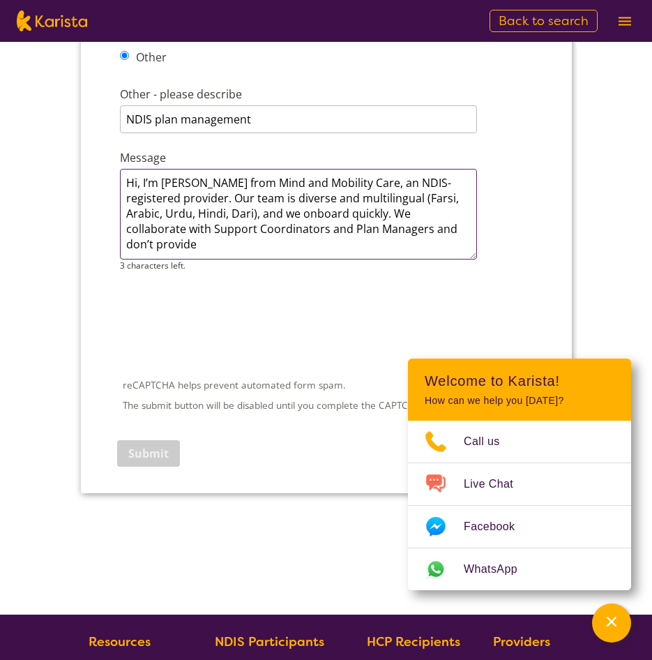
paste textarea "those"
drag, startPoint x: 208, startPoint y: 244, endPoint x: 344, endPoint y: 182, distance: 149.6
click at [344, 182] on textarea "Hi, I’m Yvette from Mind and Mobility Care, an NDIS-registered provider. Our te…" at bounding box center [297, 214] width 357 height 91
click at [356, 216] on textarea "Hi, I’m Yvette from Mind and Mobility Care, an NDIS-registered provider. Our te…" at bounding box center [297, 214] width 357 height 91
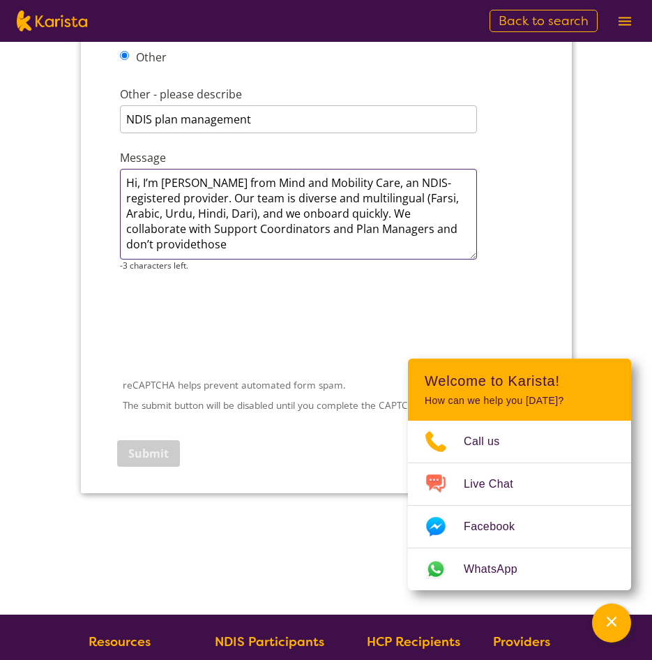
drag, startPoint x: 343, startPoint y: 211, endPoint x: 394, endPoint y: 234, distance: 55.6
click at [394, 234] on textarea "Hi, I’m Yvette from Mind and Mobility Care, an NDIS-registered provider. Our te…" at bounding box center [297, 214] width 357 height 91
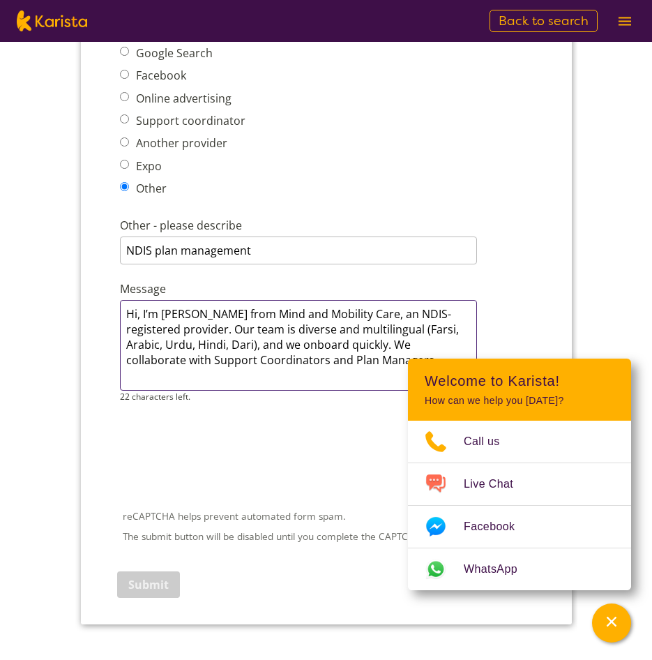
scroll to position [1814, 0]
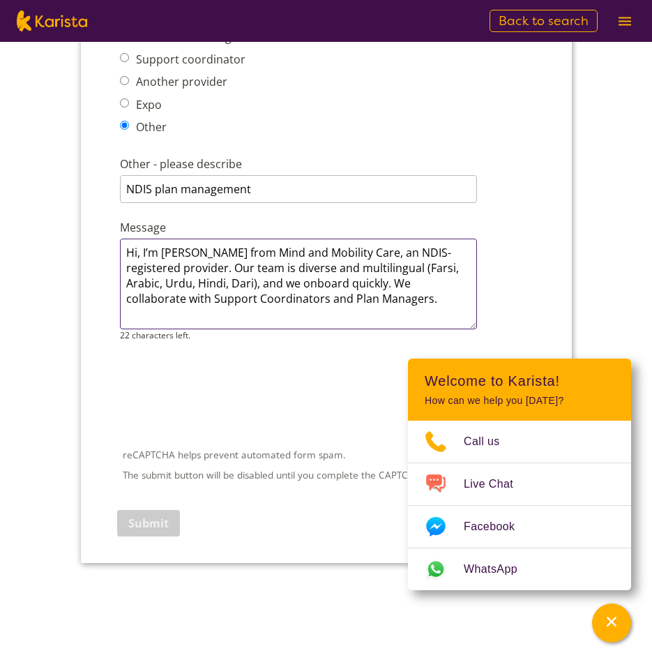
type textarea "Hi, I’m Yvette from Mind and Mobility Care, an NDIS-registered provider. Our te…"
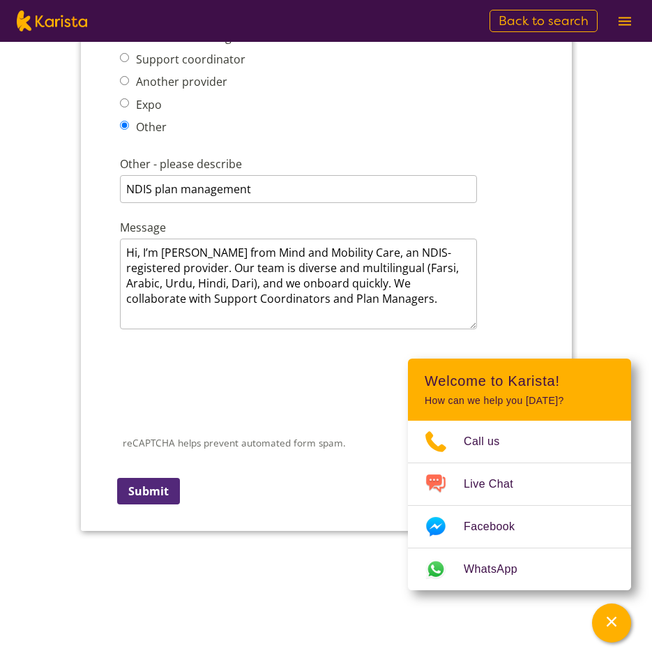
scroll to position [0, 0]
click at [153, 493] on input "Submit" at bounding box center [148, 491] width 63 height 27
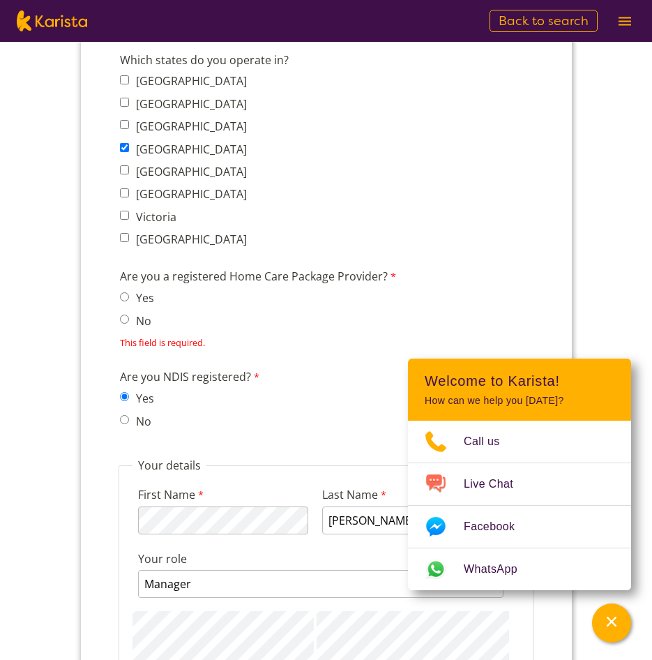
scroll to position [1080, 0]
click at [123, 316] on input "No" at bounding box center [123, 319] width 9 height 9
radio input "true"
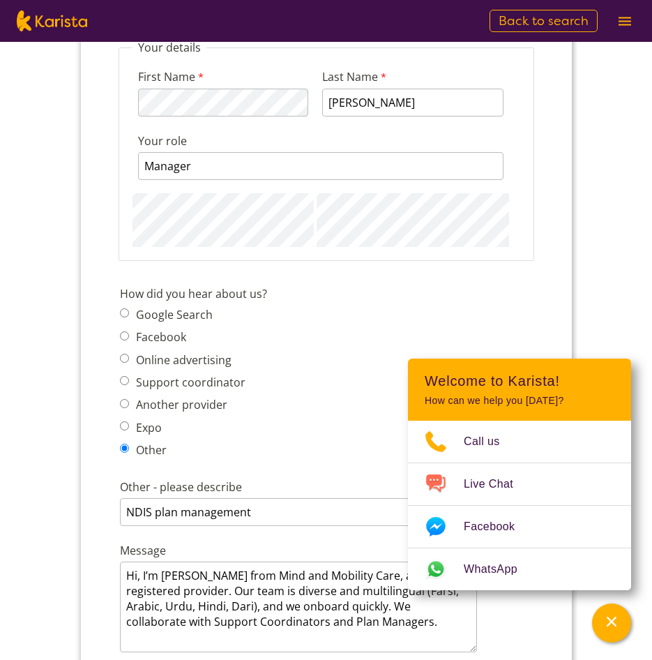
scroll to position [1917, 0]
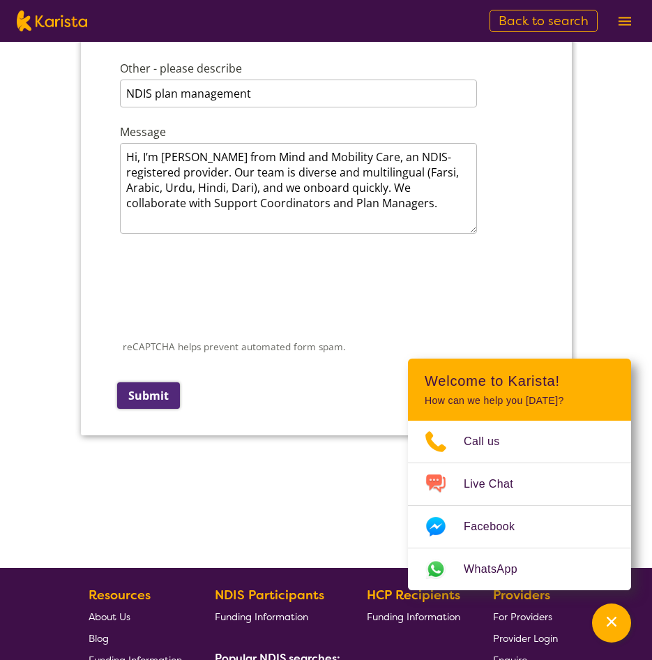
click at [153, 400] on input "Submit" at bounding box center [148, 395] width 63 height 27
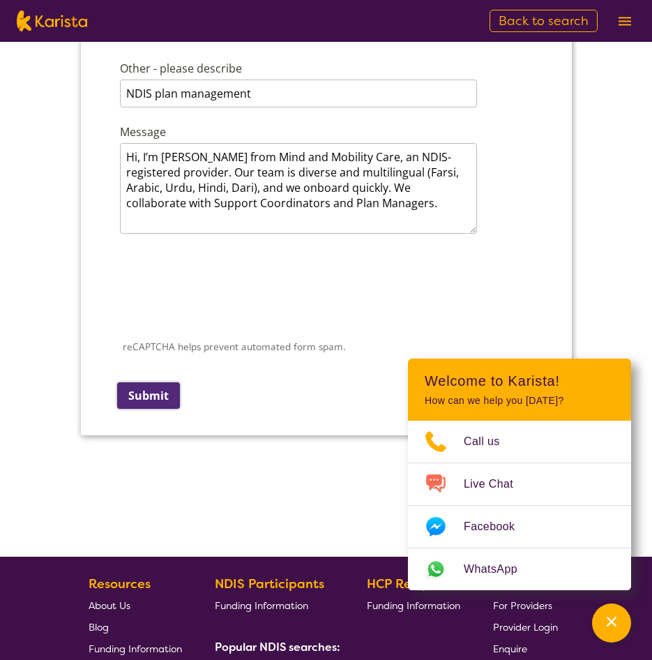
scroll to position [0, 0]
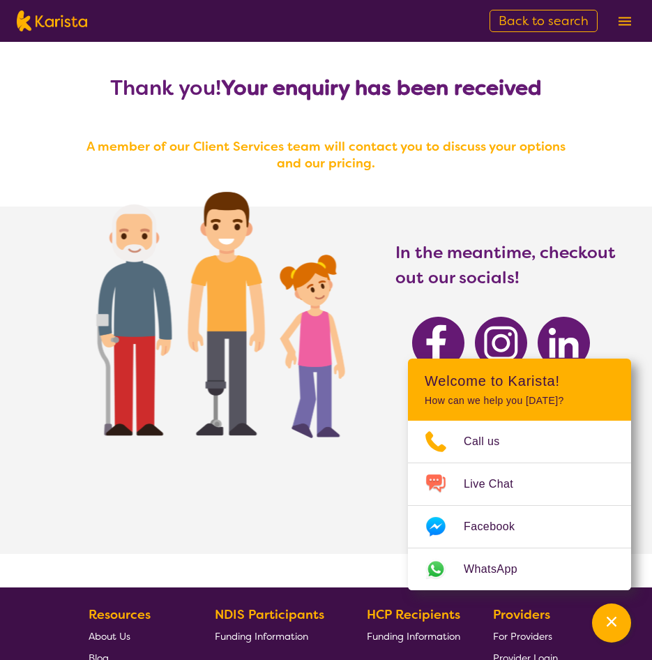
click at [50, 104] on div "Thank you! Your enquiry has been received A member of our Client Services team …" at bounding box center [326, 315] width 652 height 546
click at [619, 20] on img at bounding box center [625, 21] width 13 height 9
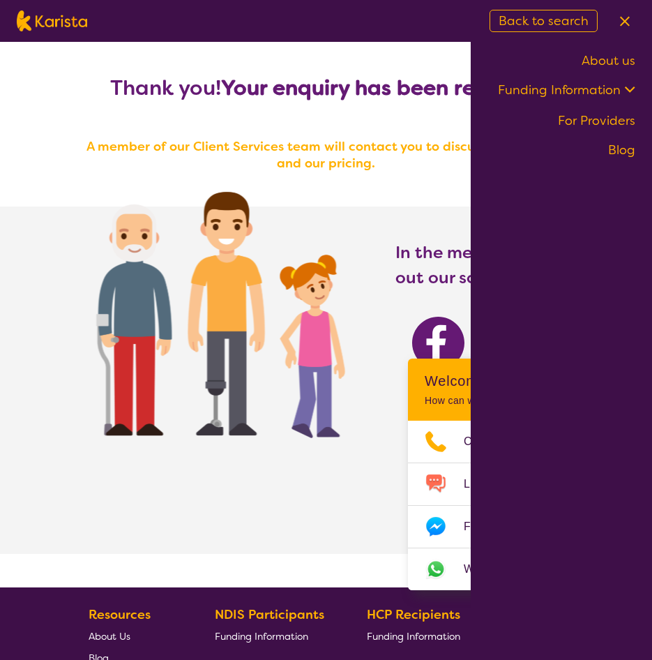
click at [589, 127] on link "For Providers" at bounding box center [596, 120] width 77 height 17
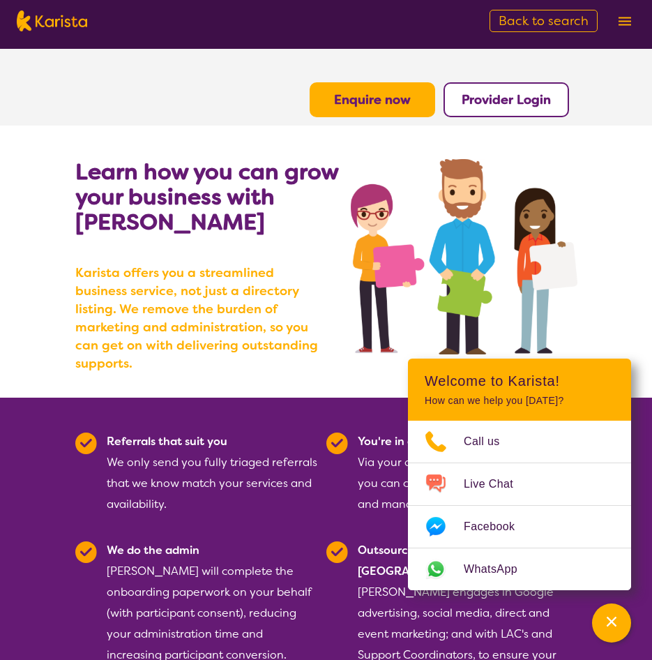
click at [207, 313] on b "Karista offers you a streamlined business service, not just a directory listing…" at bounding box center [200, 318] width 251 height 109
click at [192, 260] on div "Learn how you can grow your business with [PERSON_NAME] [PERSON_NAME] offers yo…" at bounding box center [213, 278] width 276 height 239
